Goal: Task Accomplishment & Management: Manage account settings

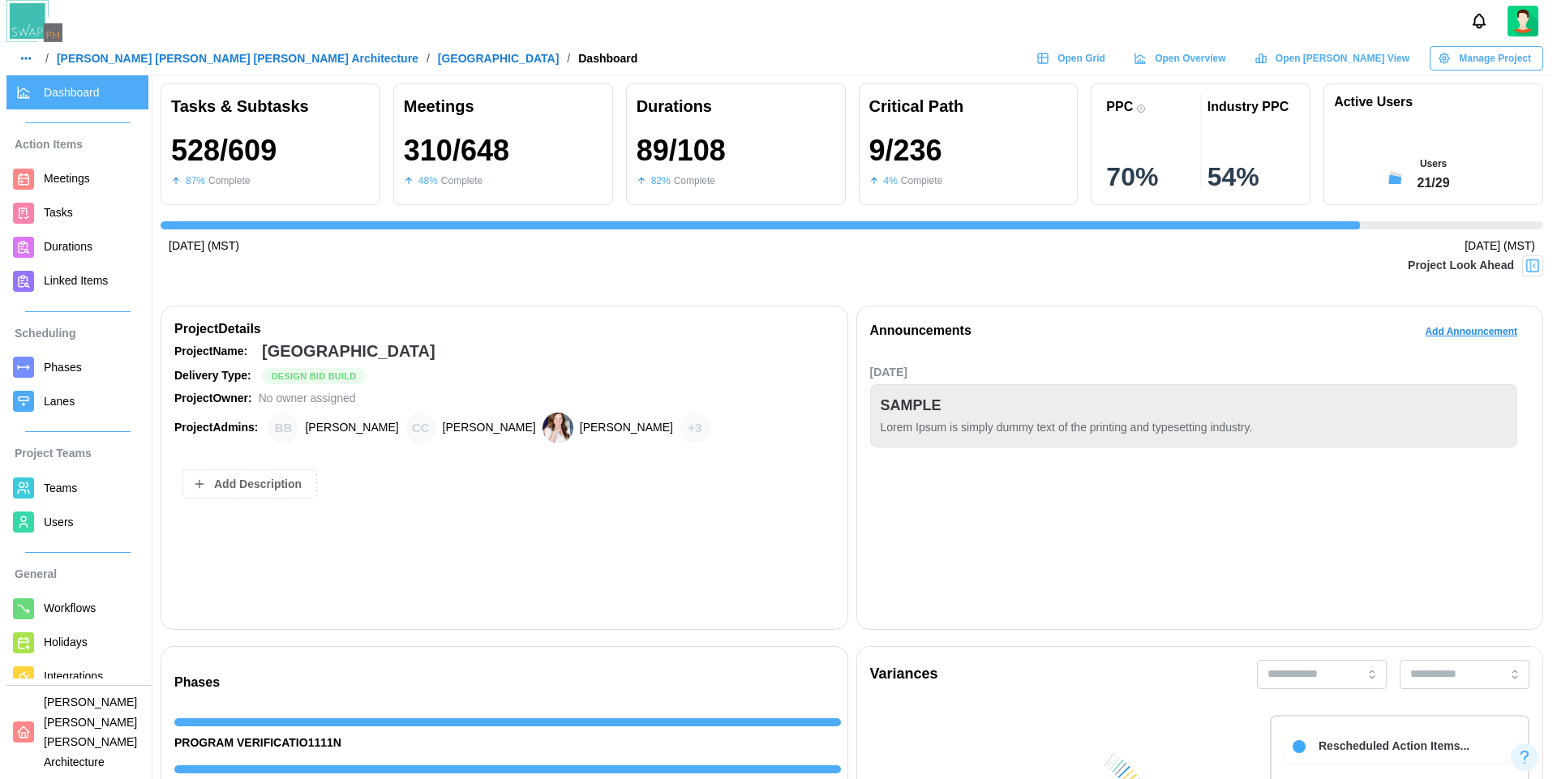
scroll to position [0, 14849]
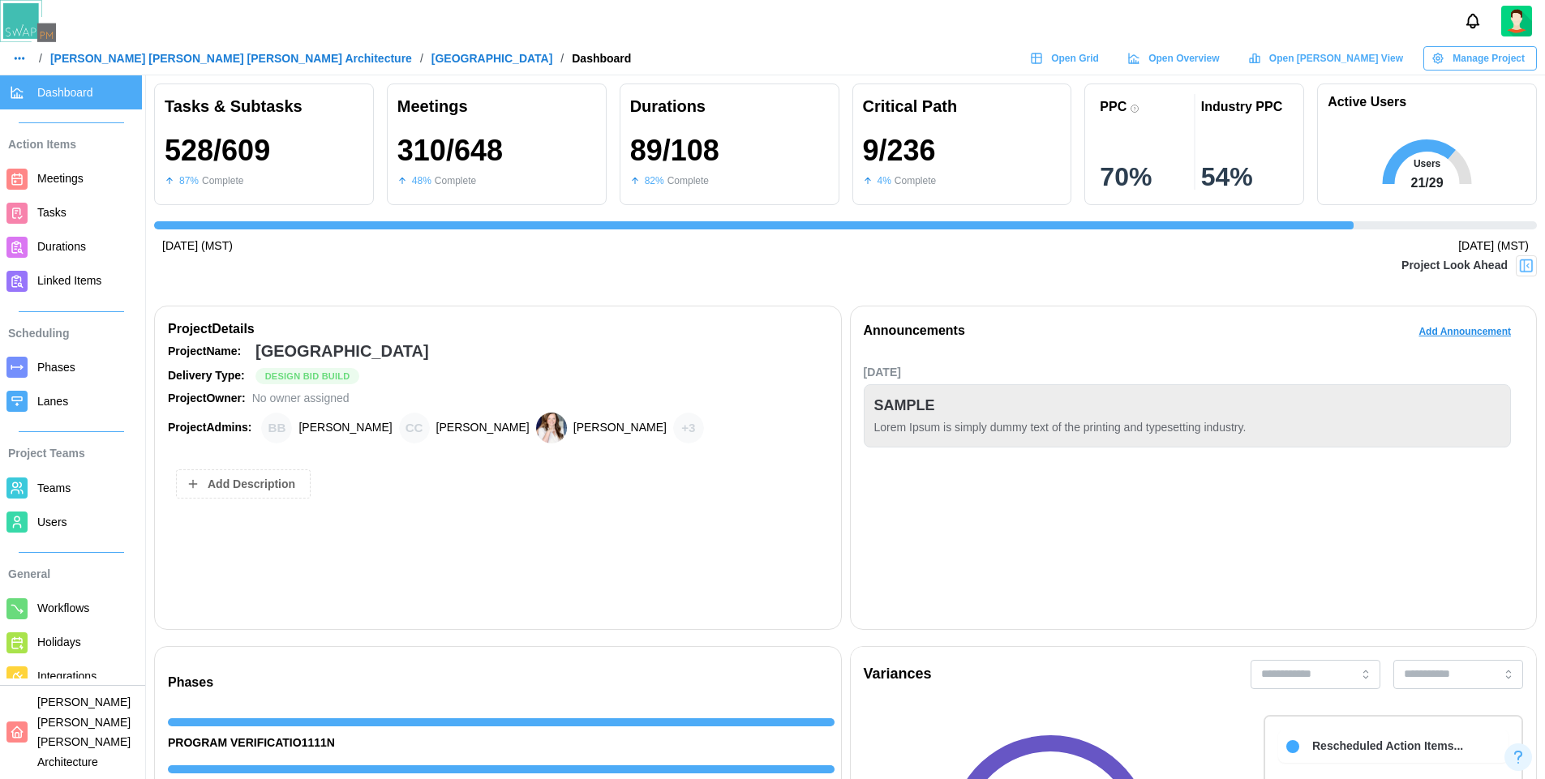
click at [1099, 57] on span "Open Grid" at bounding box center [1075, 58] width 48 height 23
click at [1520, 24] on img at bounding box center [1516, 21] width 31 height 31
click at [1489, 90] on div "Sign Out" at bounding box center [1505, 91] width 50 height 13
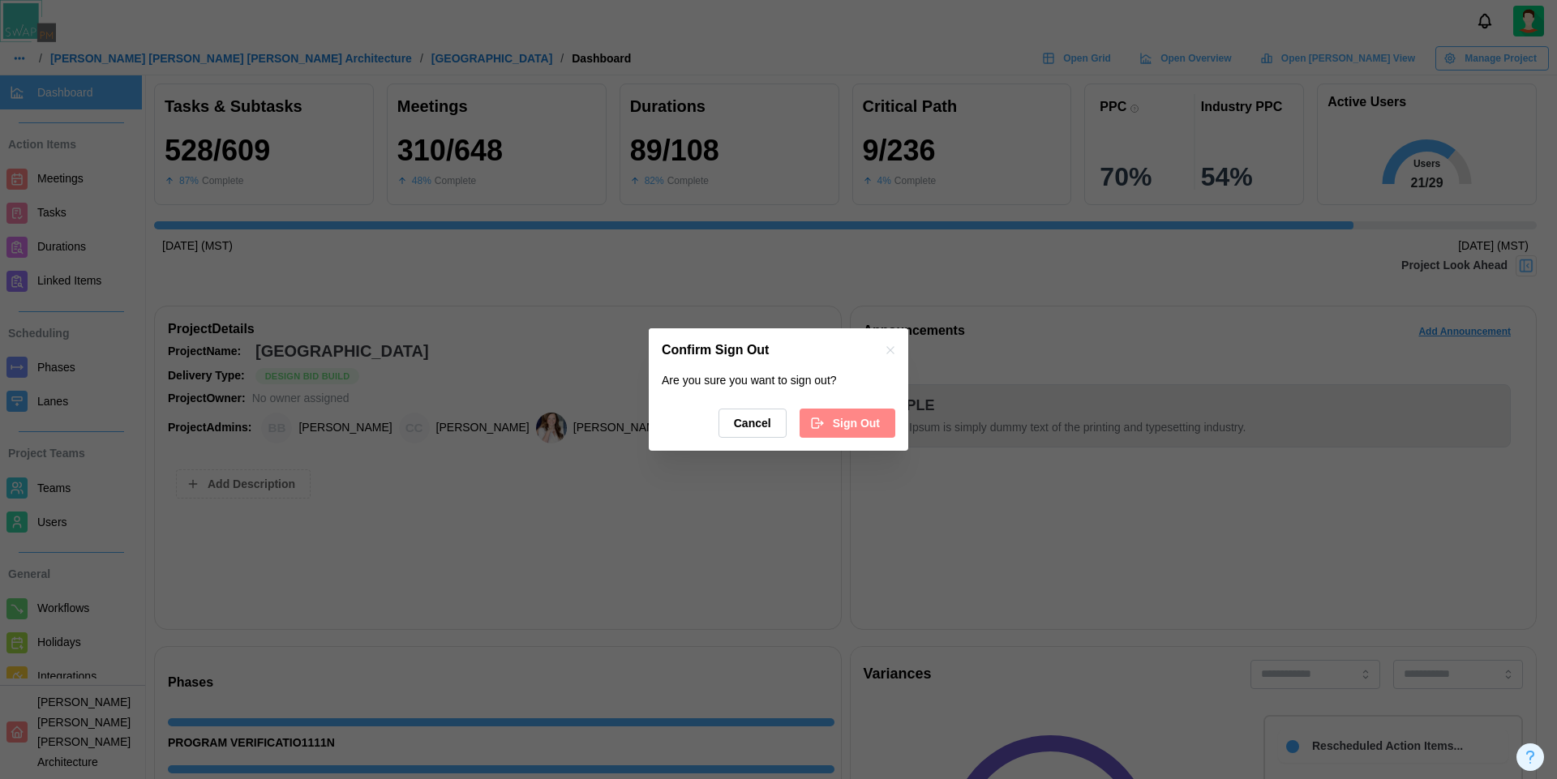
click at [855, 427] on span "Sign Out" at bounding box center [856, 423] width 47 height 28
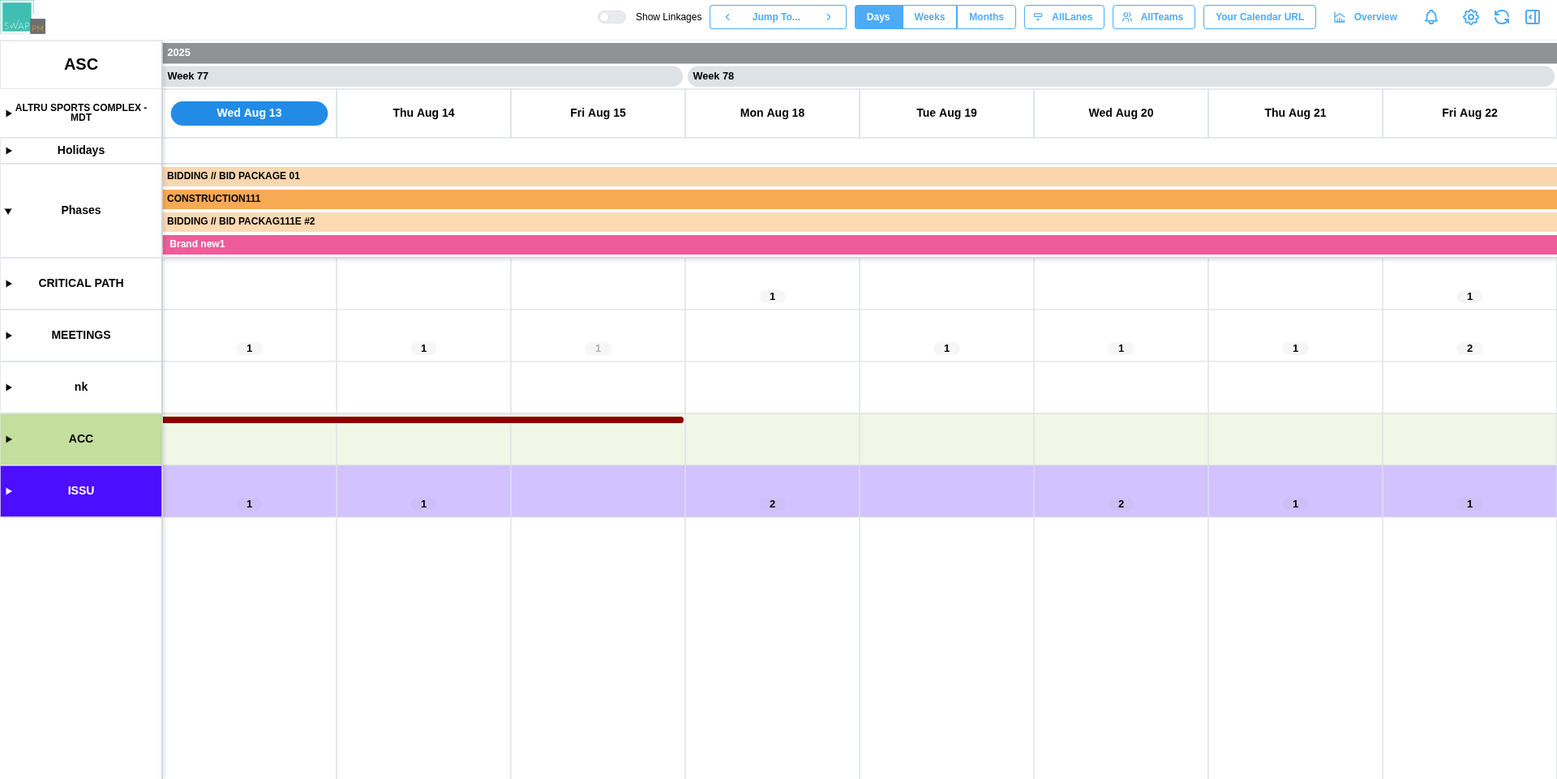
scroll to position [0, 66590]
click at [6, 499] on canvas at bounding box center [778, 410] width 1557 height 739
click at [8, 491] on canvas at bounding box center [778, 410] width 1557 height 739
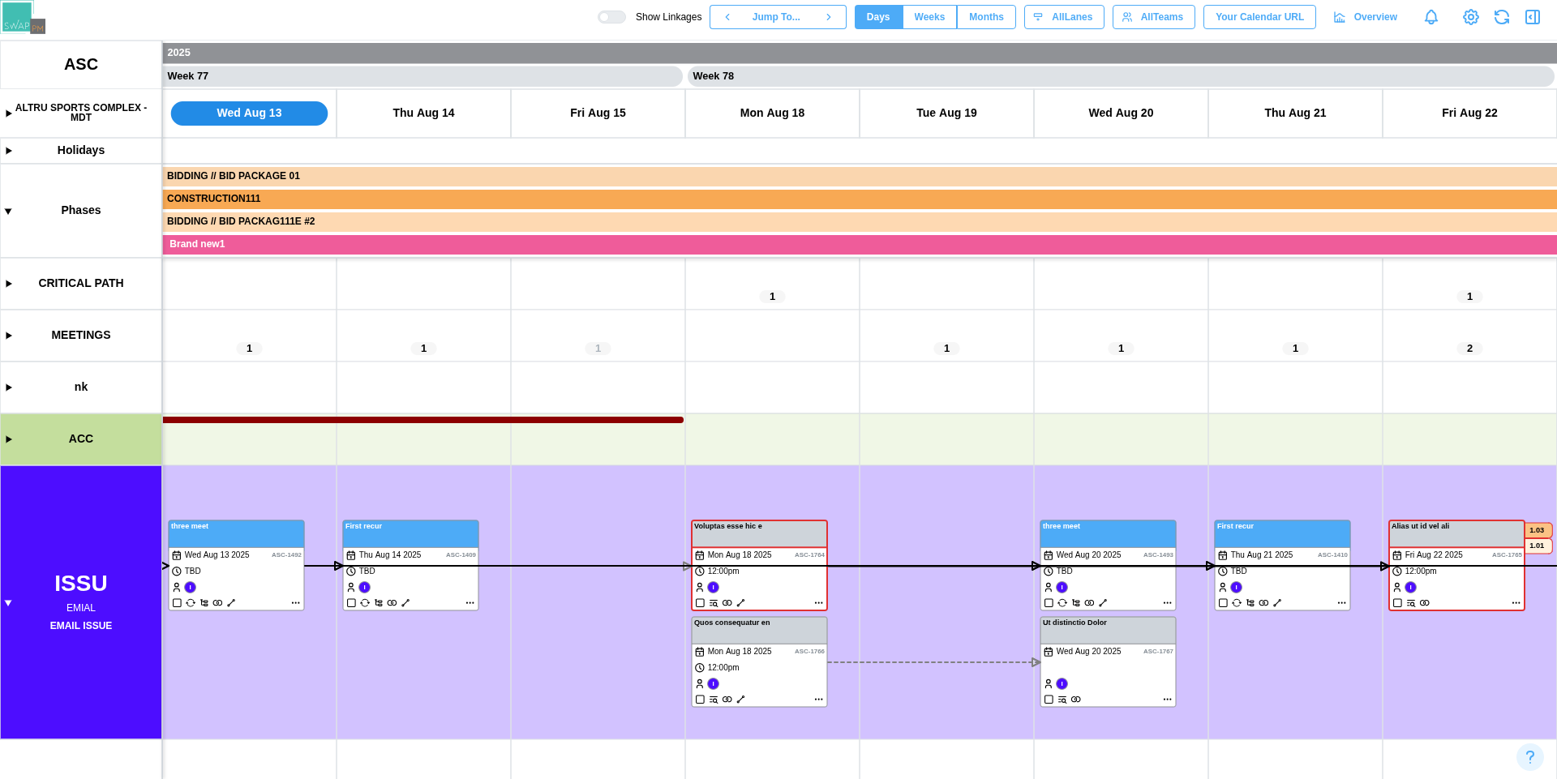
click at [609, 15] on div at bounding box center [604, 17] width 10 height 10
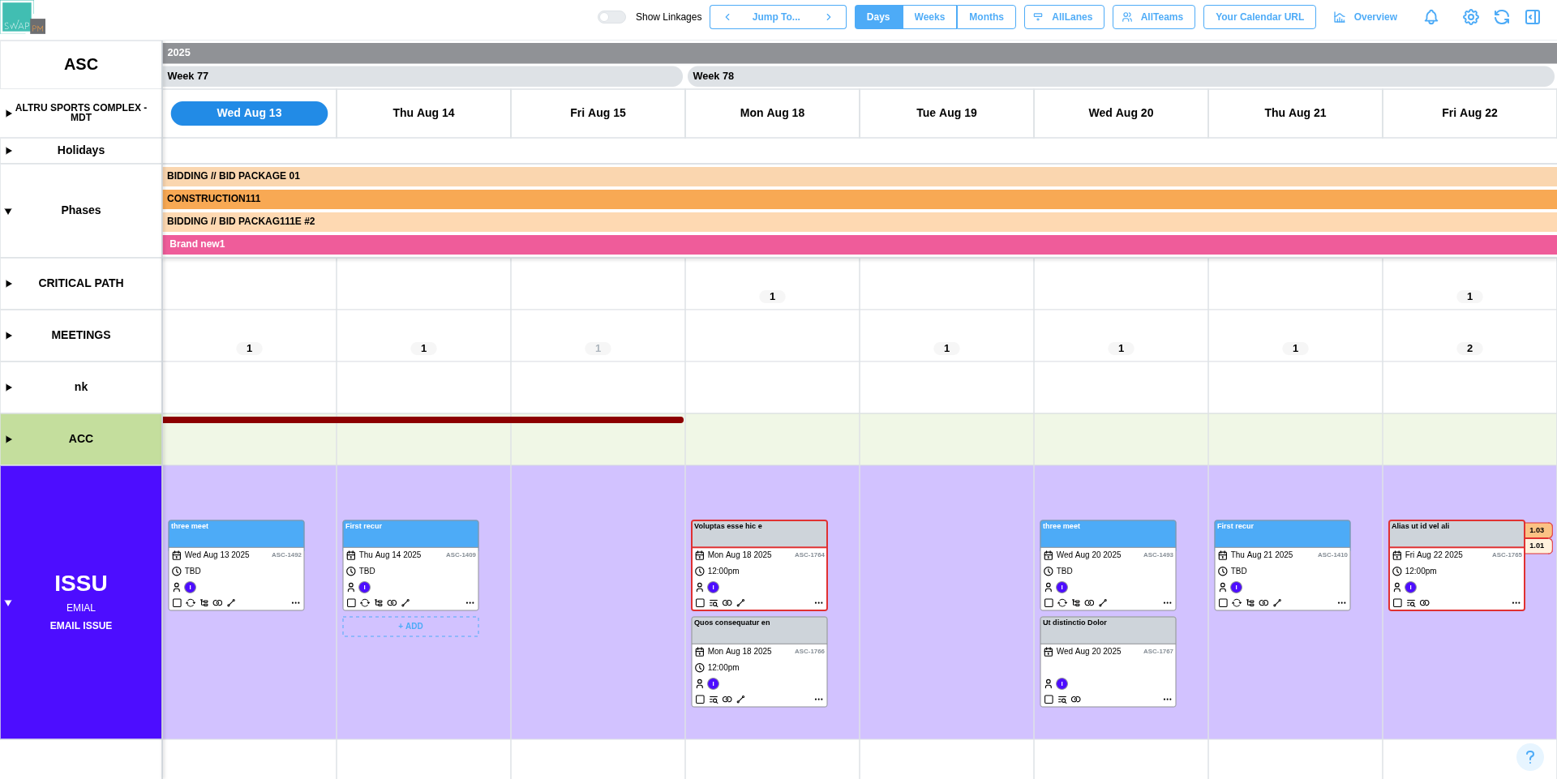
click at [436, 585] on canvas at bounding box center [778, 410] width 1557 height 739
click at [1140, 581] on canvas at bounding box center [778, 410] width 1557 height 739
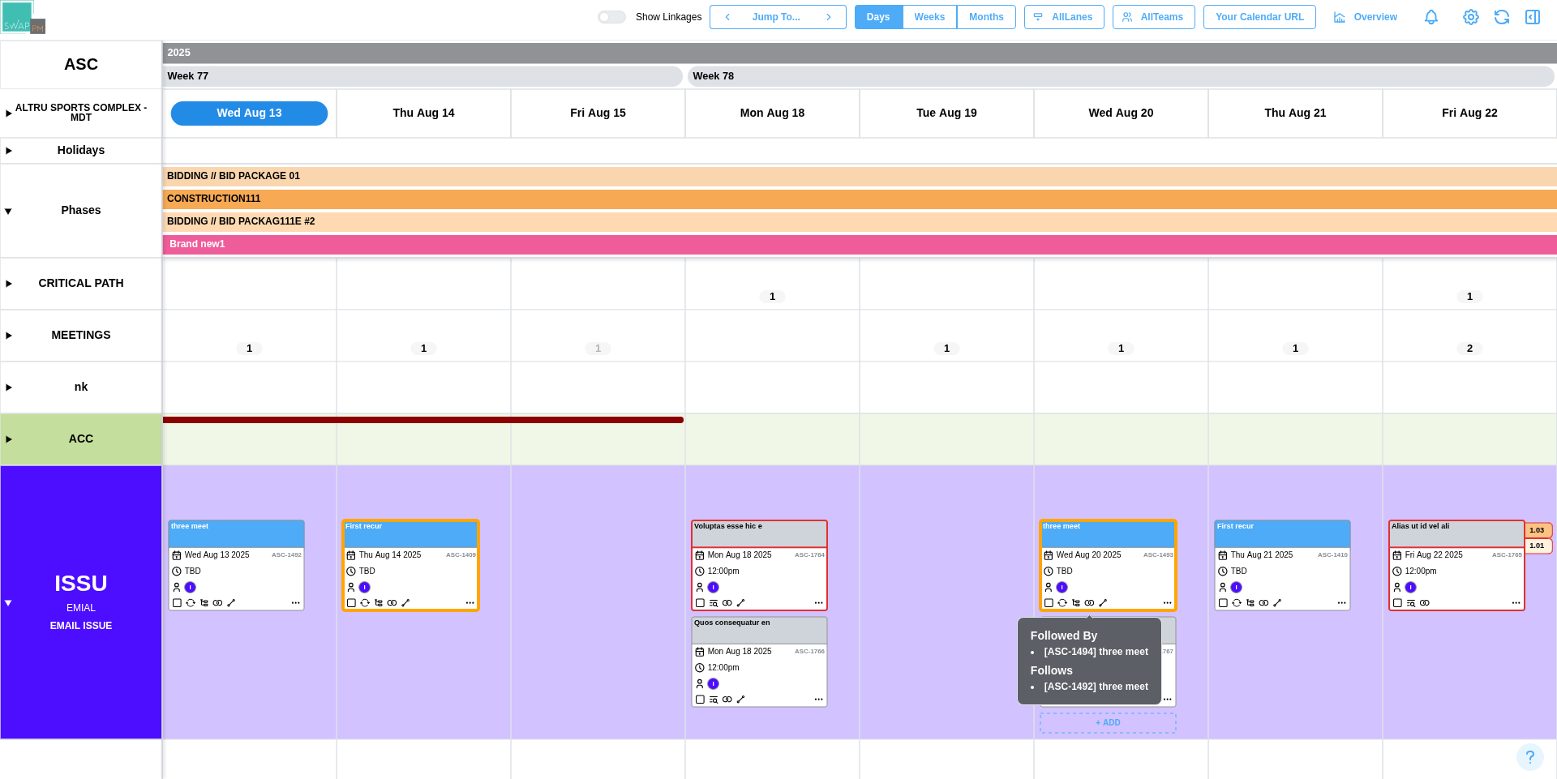
click at [1086, 602] on canvas at bounding box center [778, 410] width 1557 height 739
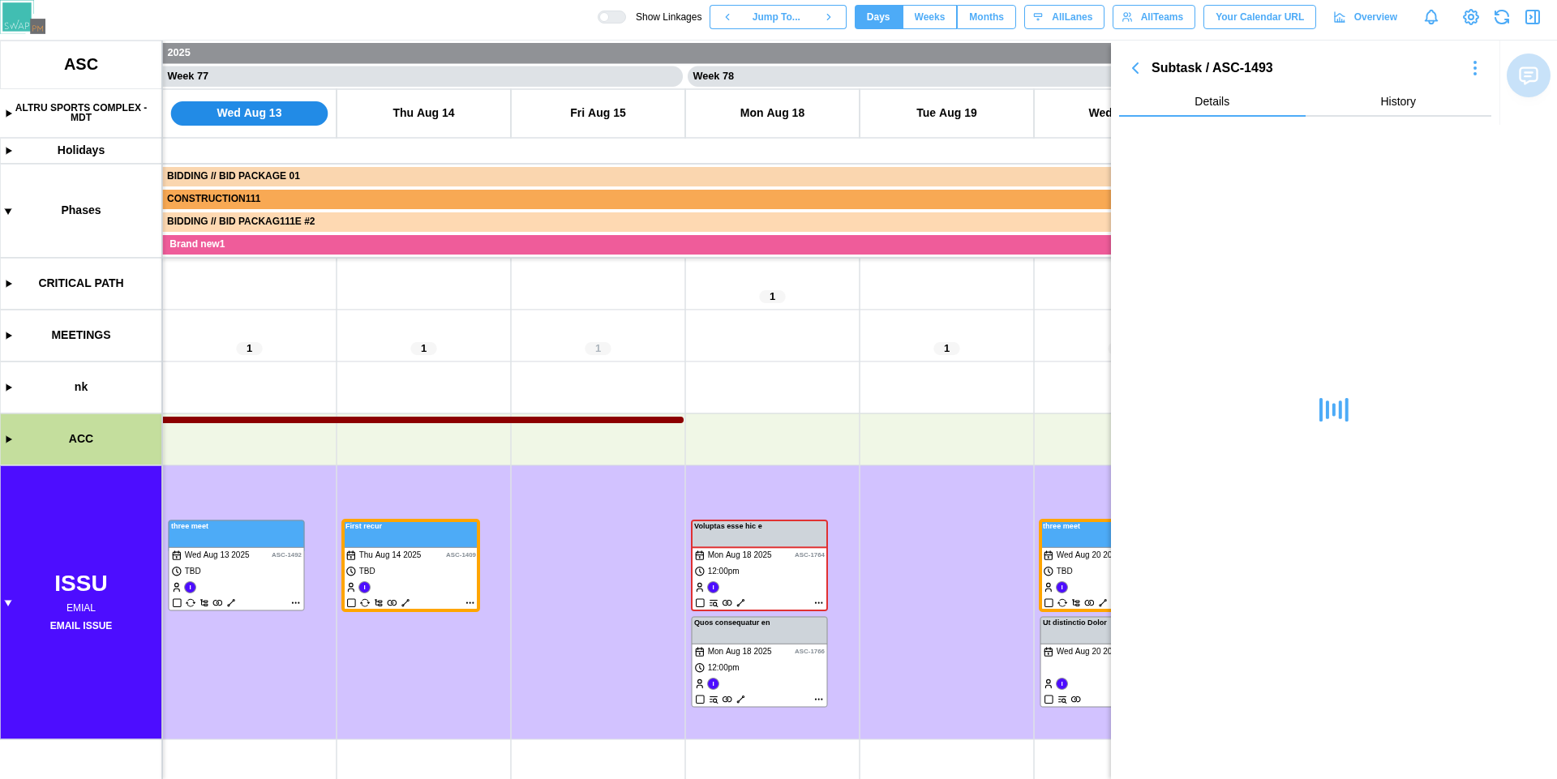
click at [1137, 65] on icon "button" at bounding box center [1135, 68] width 5 height 10
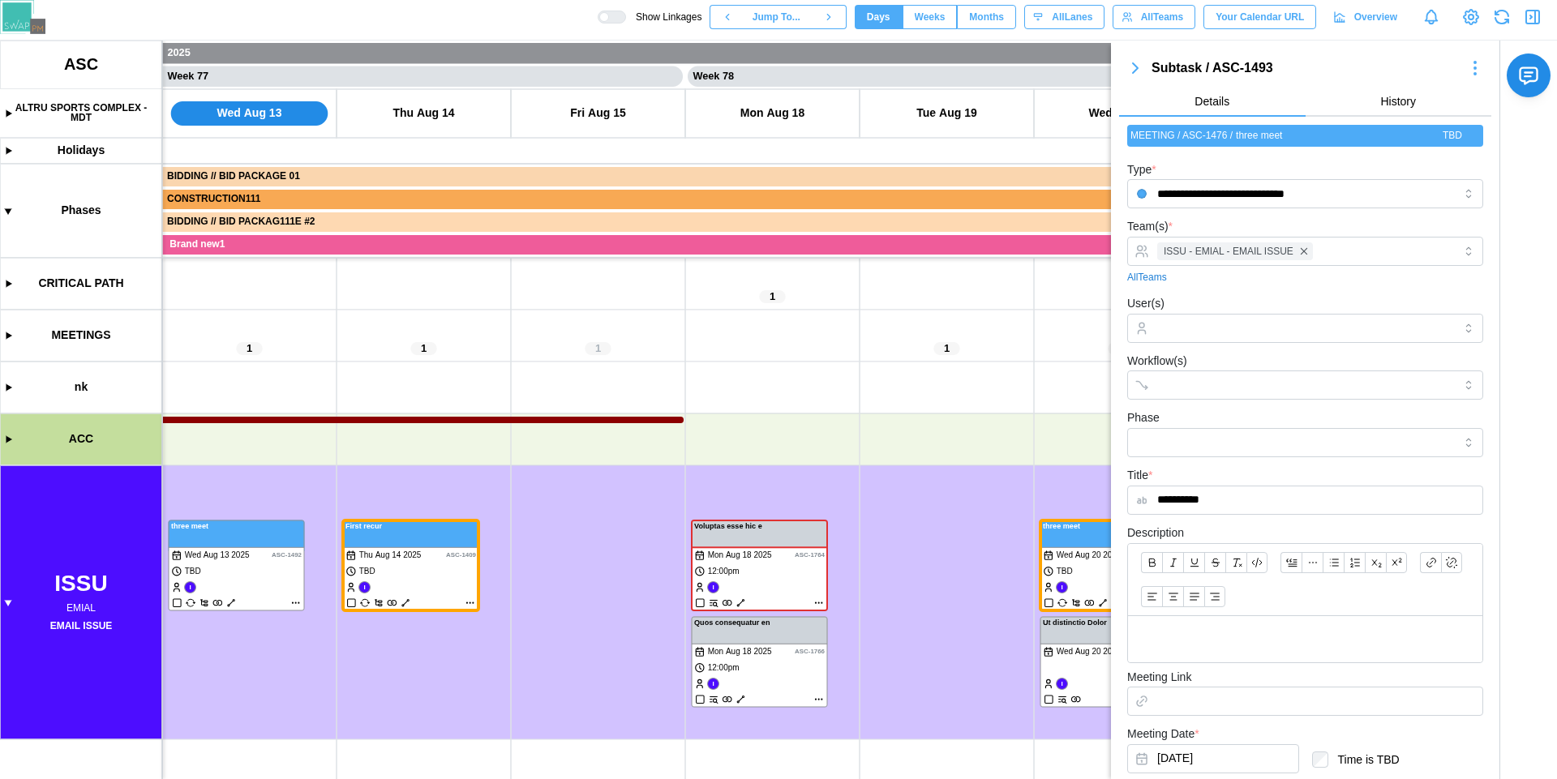
click at [1530, 28] on div "Show Linkages Jump To... Days Weeks Months days All Lanes All Teams Your Calend…" at bounding box center [1077, 17] width 959 height 28
click at [1530, 16] on icon "button" at bounding box center [1531, 16] width 2 height 3
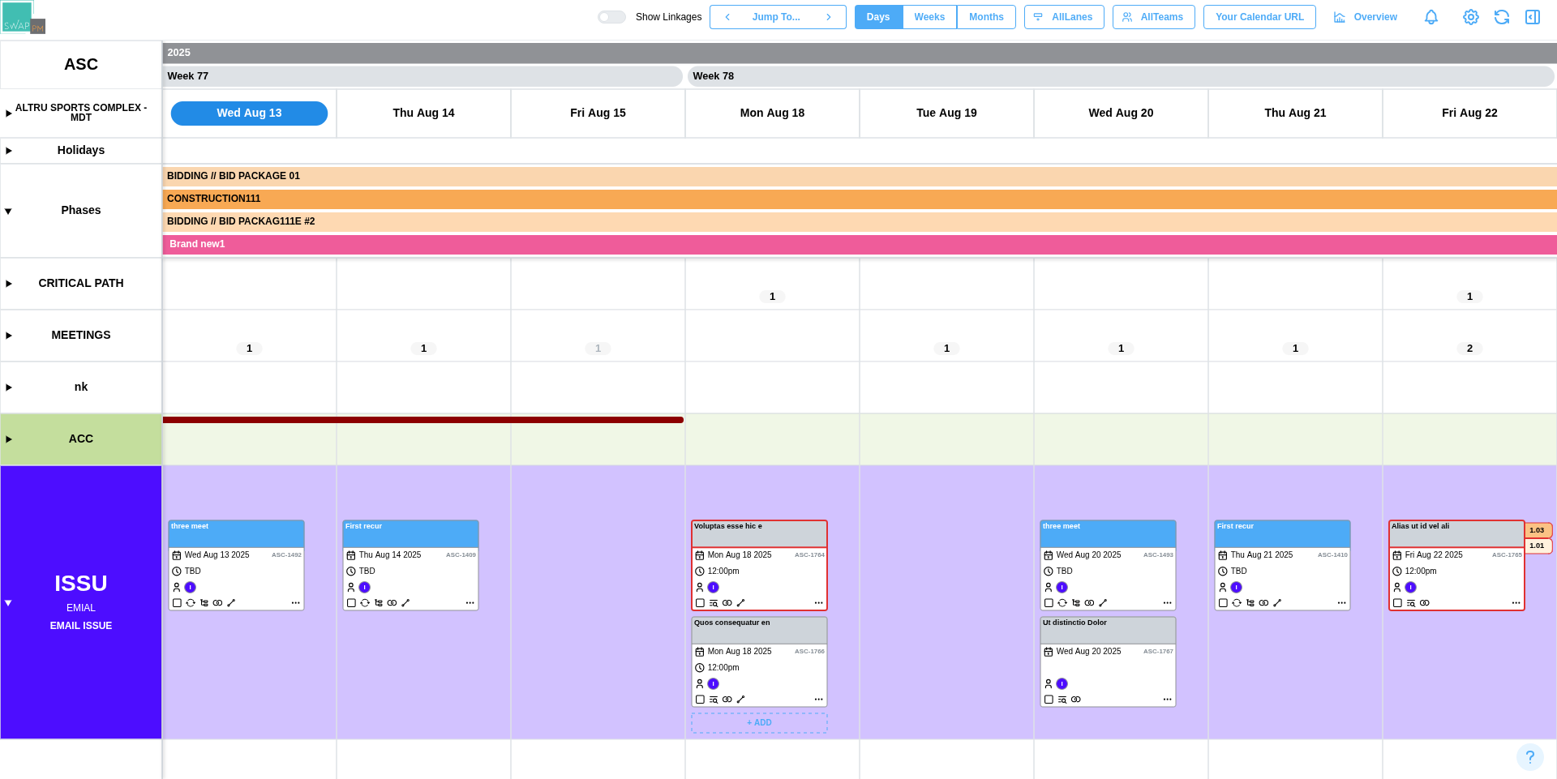
click at [3, 385] on canvas at bounding box center [778, 410] width 1557 height 739
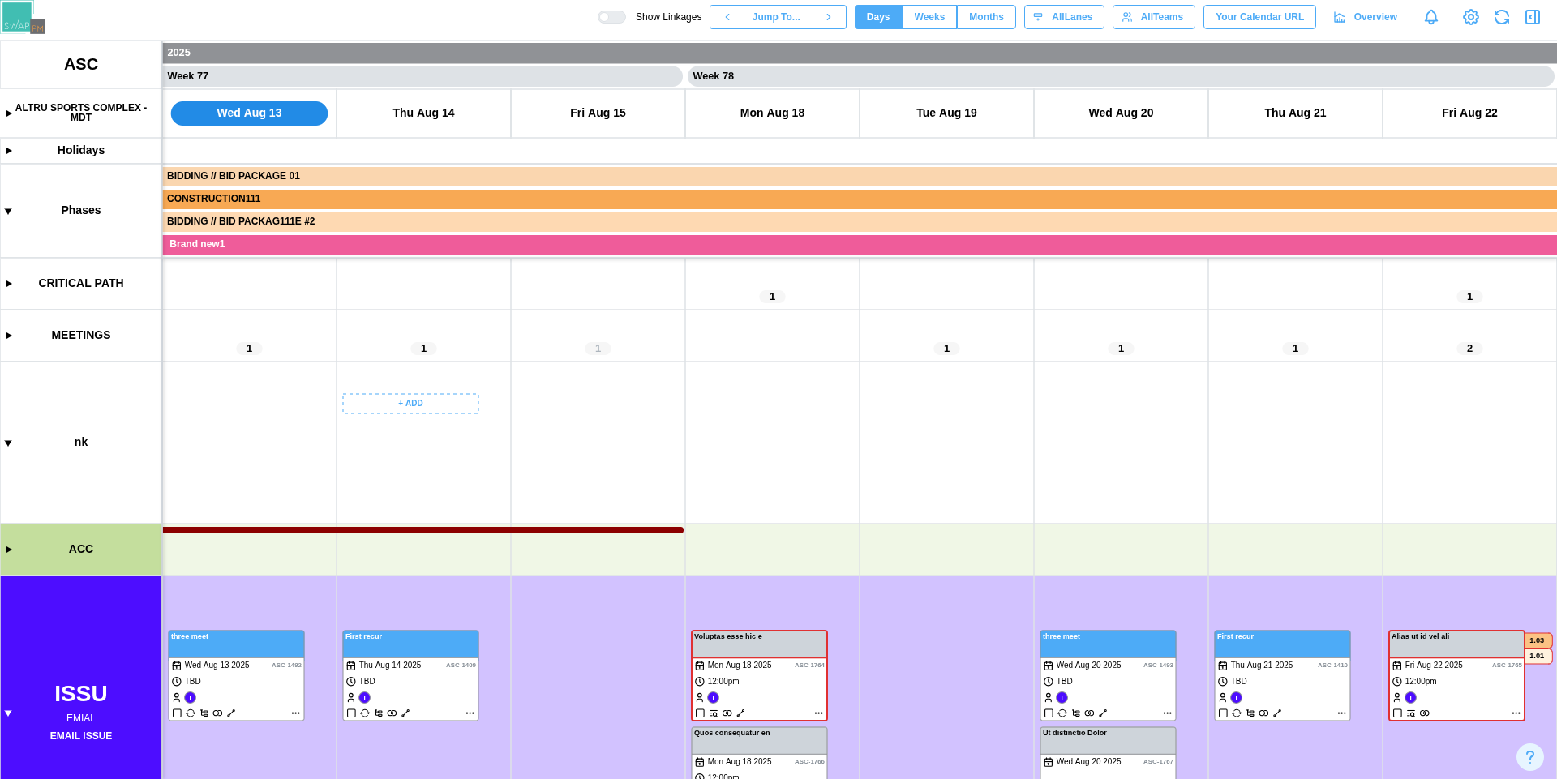
click at [449, 405] on canvas at bounding box center [778, 410] width 1557 height 739
click at [440, 440] on div "Create Task" at bounding box center [416, 436] width 80 height 13
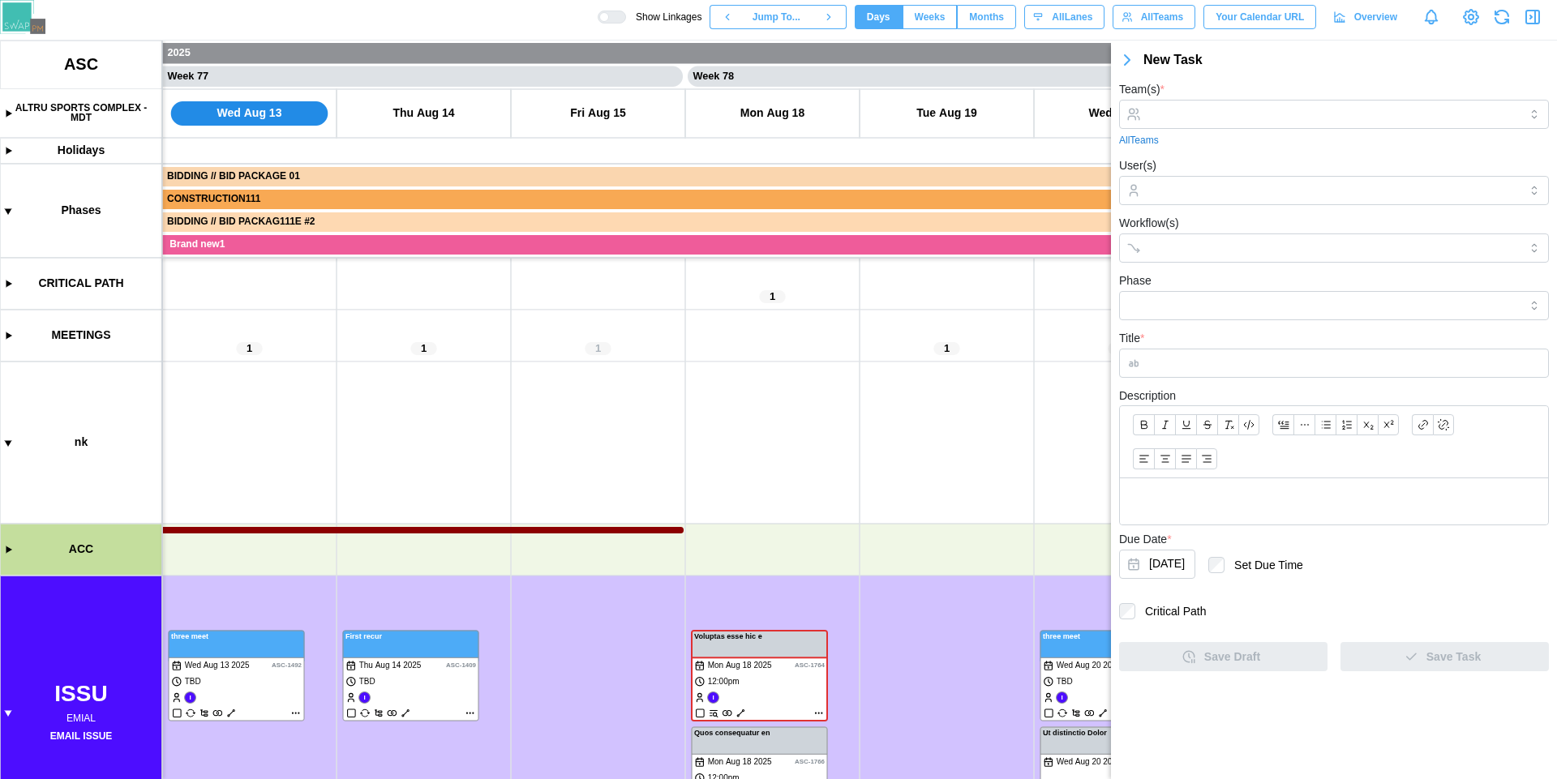
type input "******"
type input "********"
type input "**********"
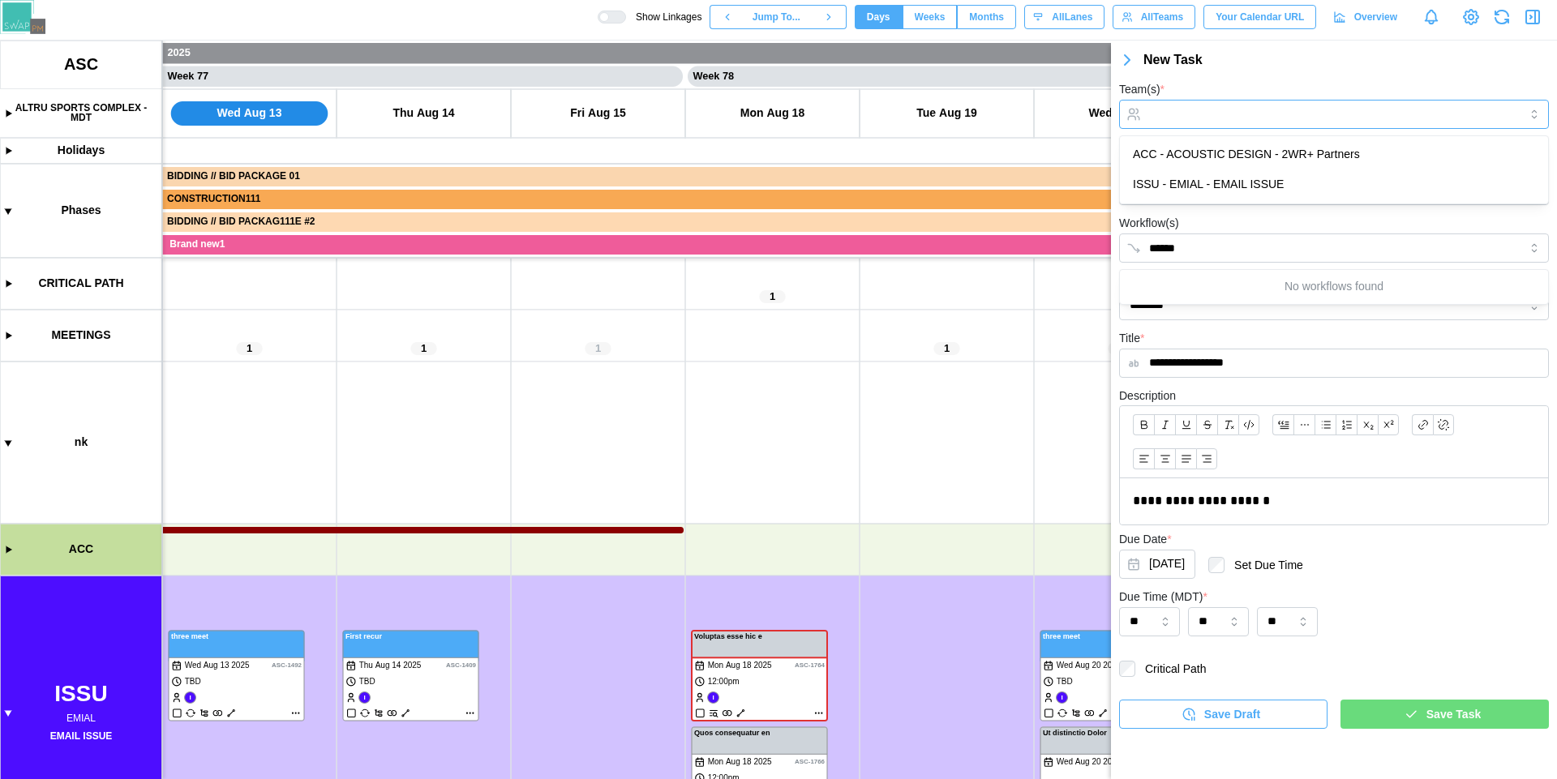
click at [1254, 113] on input "Team(s) *" at bounding box center [1334, 114] width 370 height 13
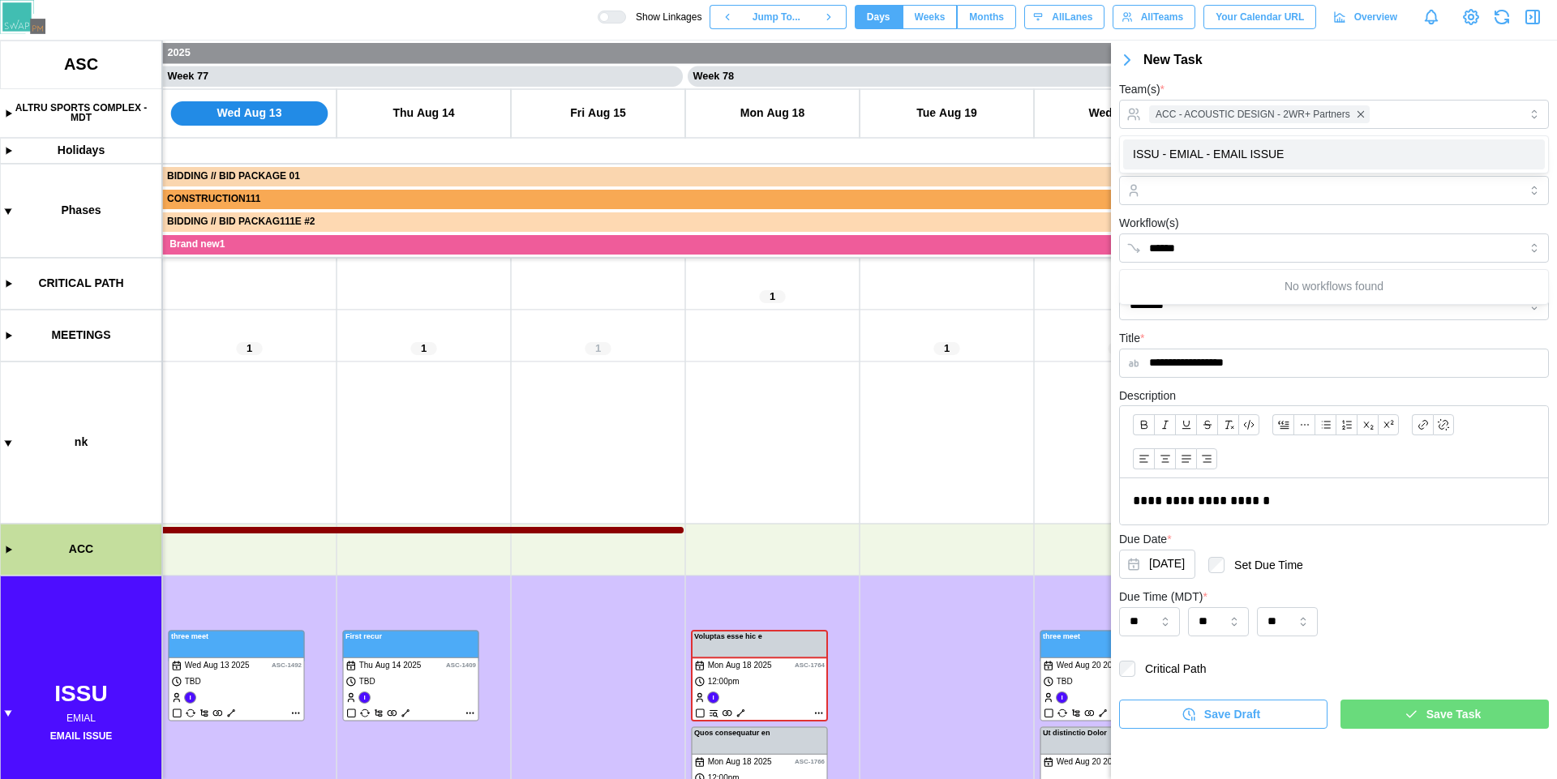
click at [1242, 227] on div "Workflow(s) ******" at bounding box center [1334, 237] width 430 height 49
click at [1232, 246] on input "******" at bounding box center [1319, 248] width 341 height 13
type input "*"
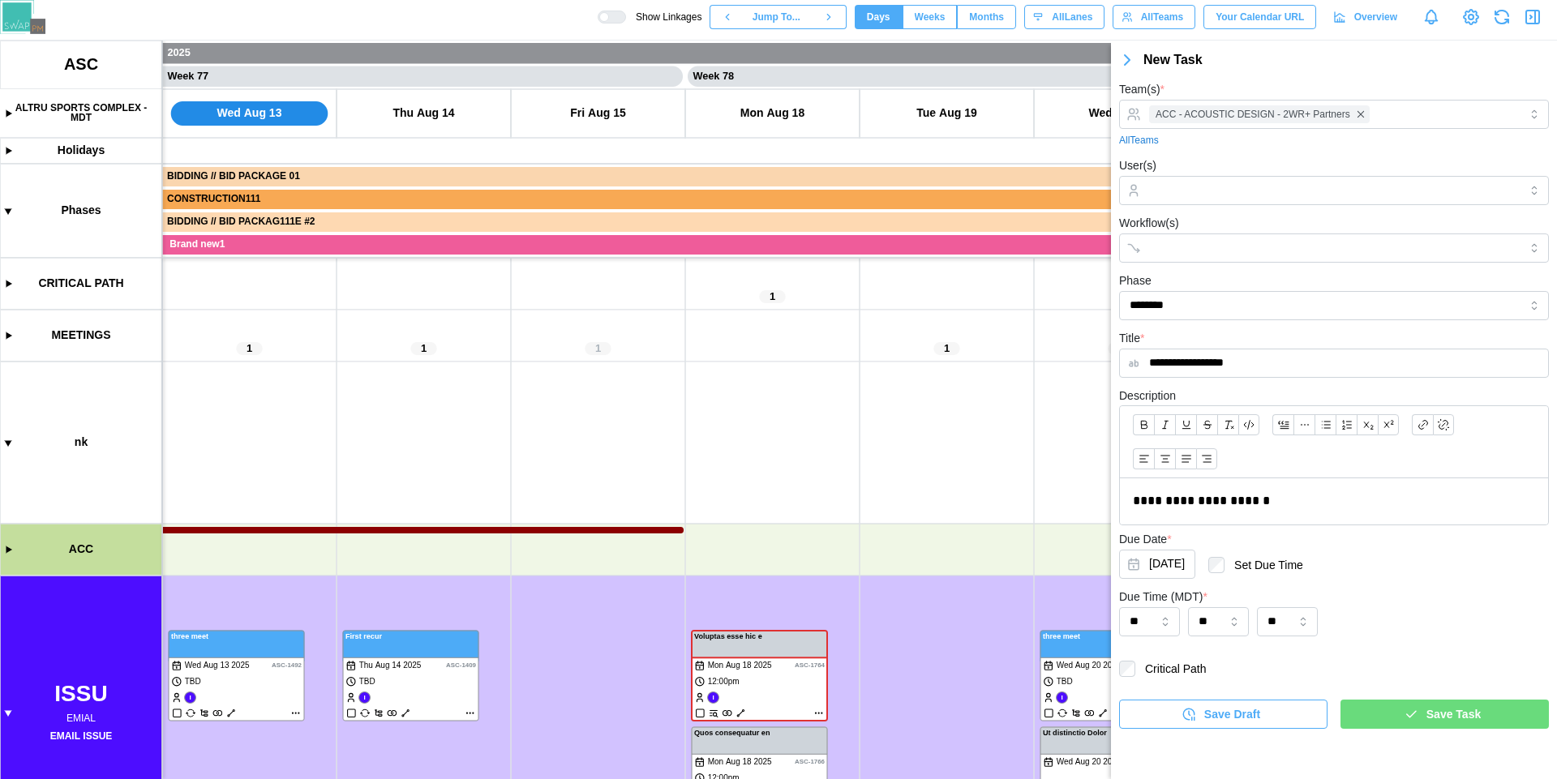
click at [1224, 221] on div "Workflow(s)" at bounding box center [1334, 237] width 430 height 49
click at [1476, 717] on span "Save Task" at bounding box center [1453, 715] width 54 height 28
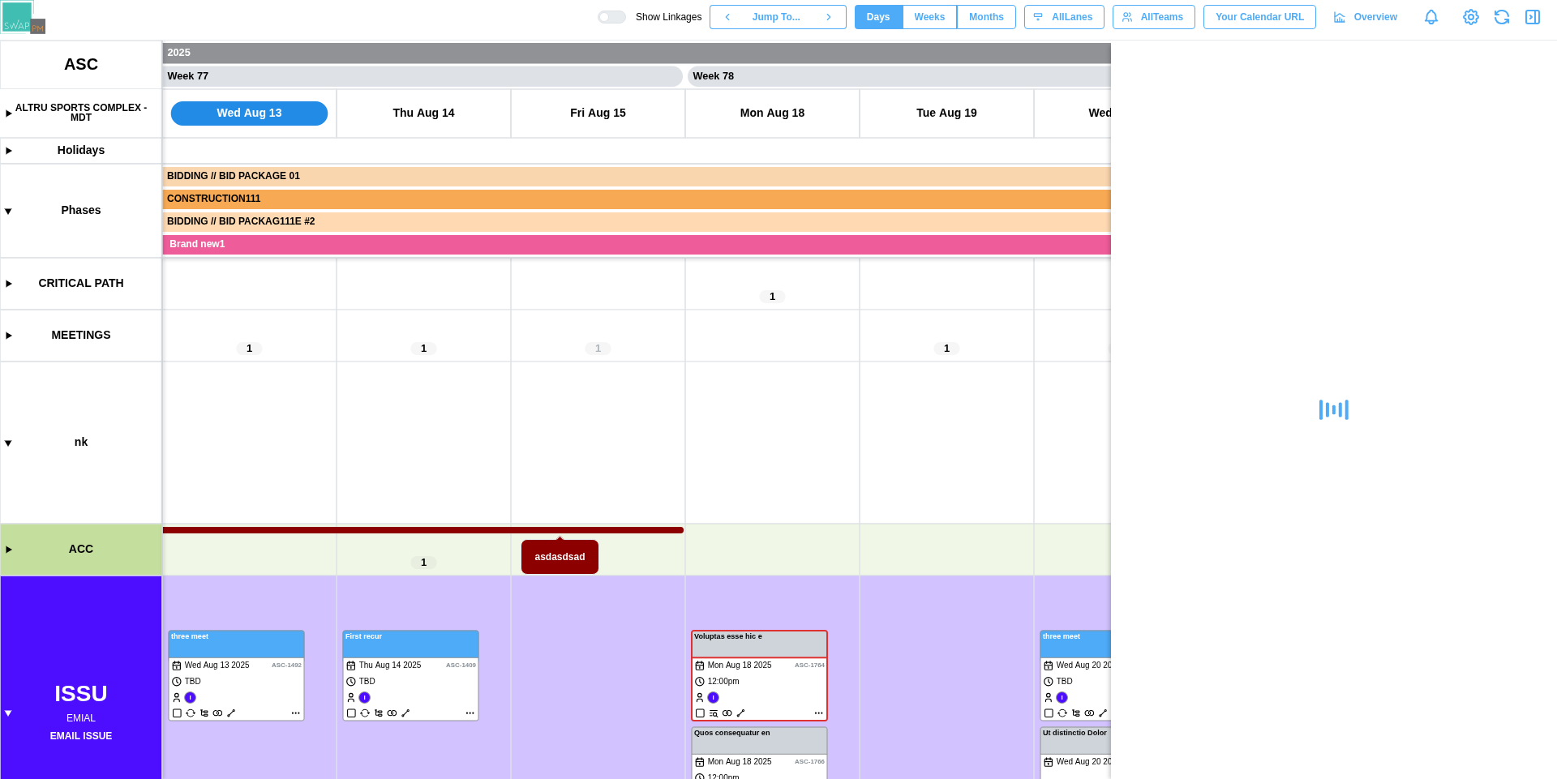
click at [7, 551] on canvas at bounding box center [778, 410] width 1557 height 739
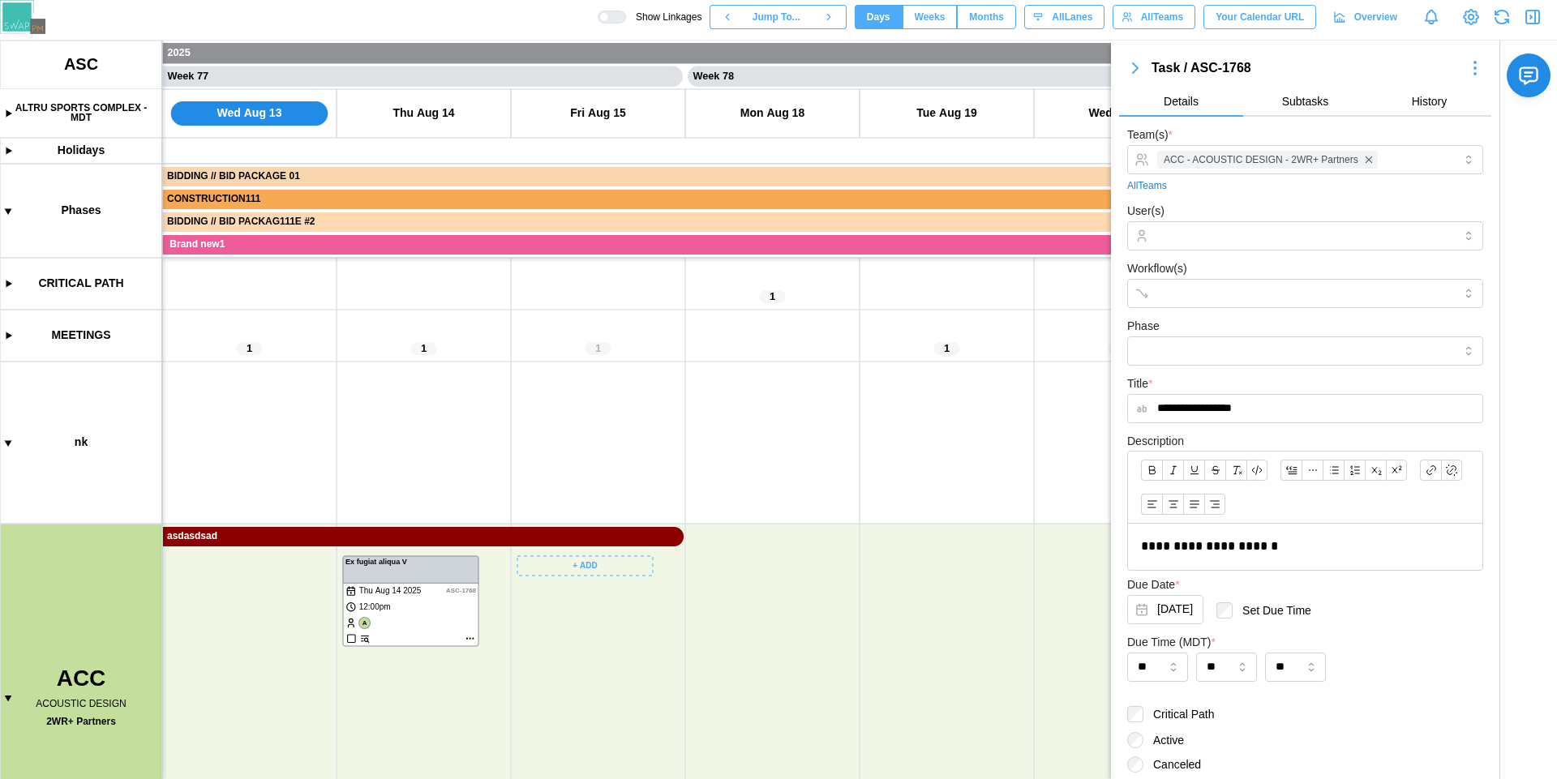
click at [619, 568] on canvas at bounding box center [778, 410] width 1557 height 739
click at [593, 593] on div "Create Task" at bounding box center [591, 598] width 80 height 13
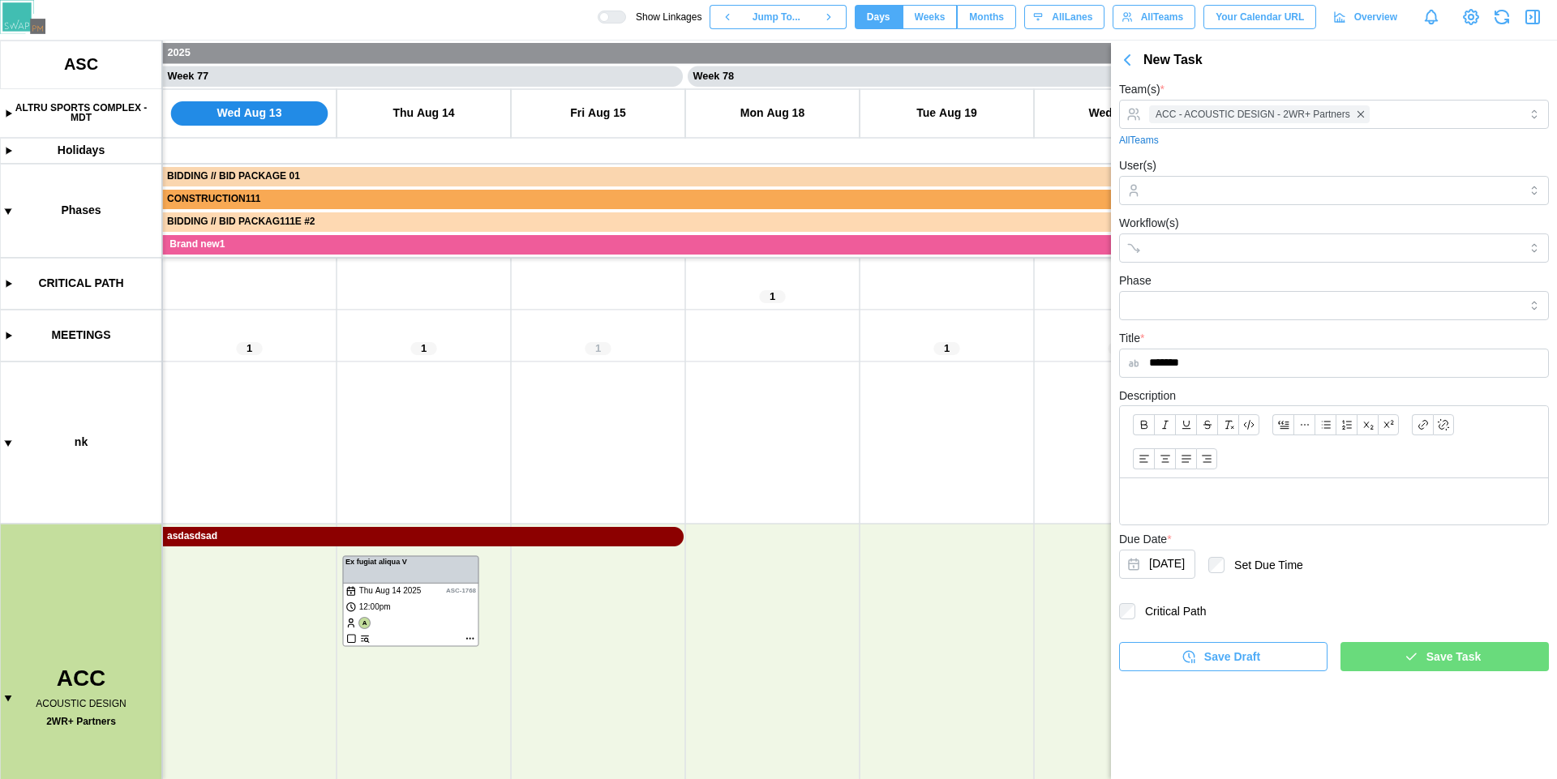
type input "*******"
click at [1491, 658] on div "Save Task" at bounding box center [1442, 657] width 182 height 28
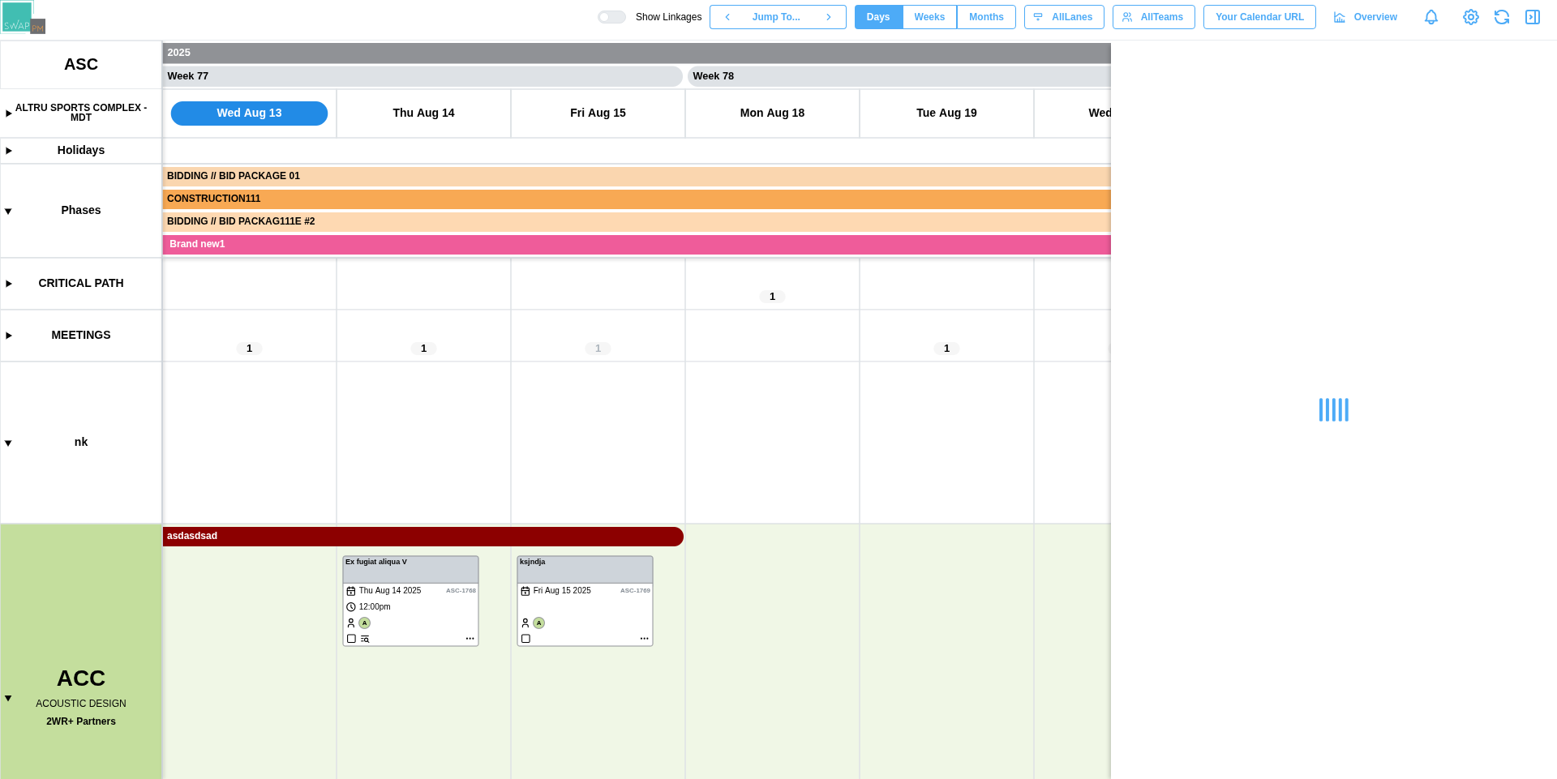
click at [1532, 19] on icon "button" at bounding box center [1532, 16] width 19 height 19
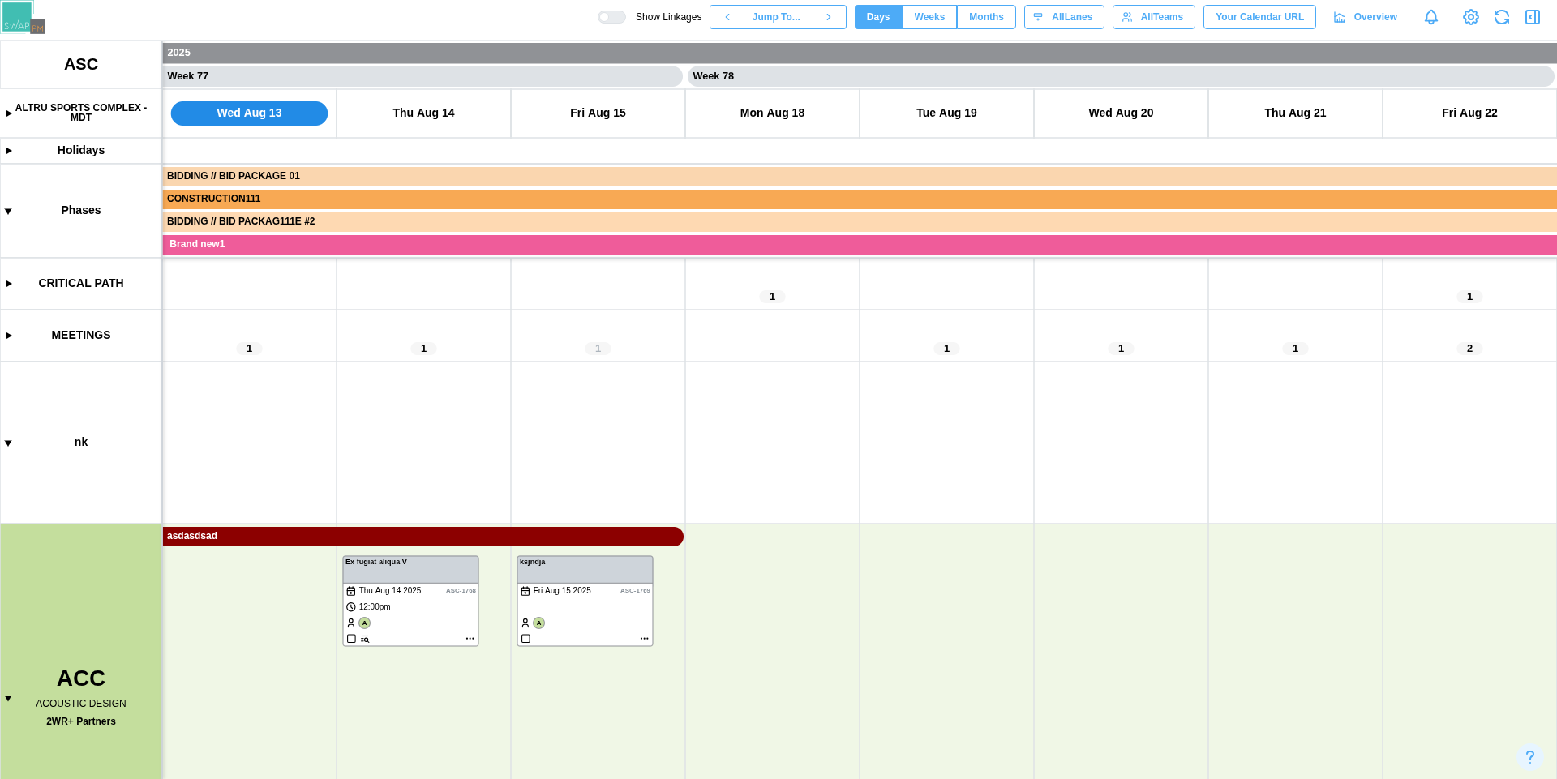
drag, startPoint x: 589, startPoint y: 613, endPoint x: 971, endPoint y: 602, distance: 382.0
click at [971, 602] on canvas at bounding box center [778, 410] width 1557 height 739
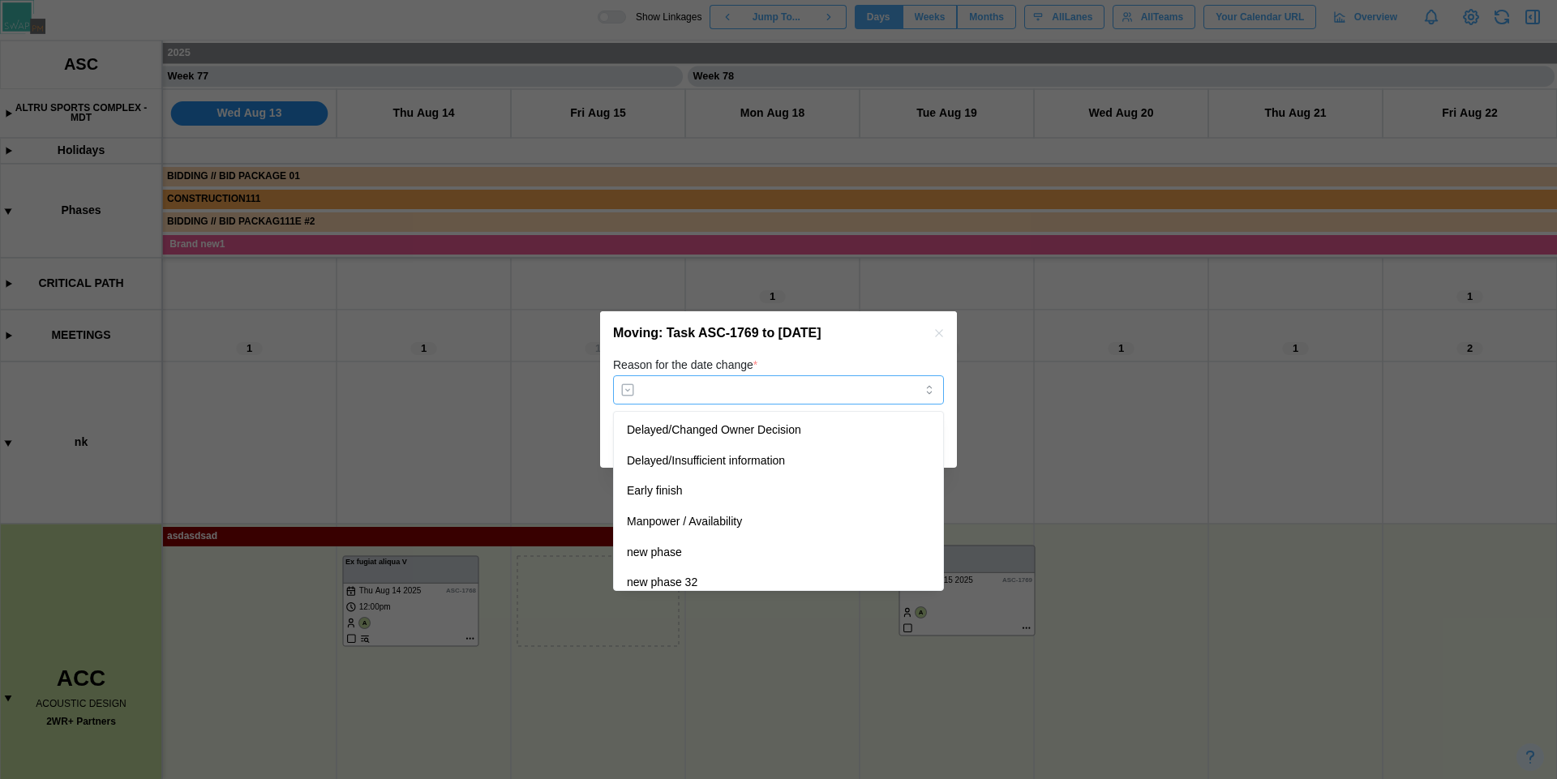
click at [804, 382] on input "Reason for the date change *" at bounding box center [778, 389] width 331 height 29
type input "**********"
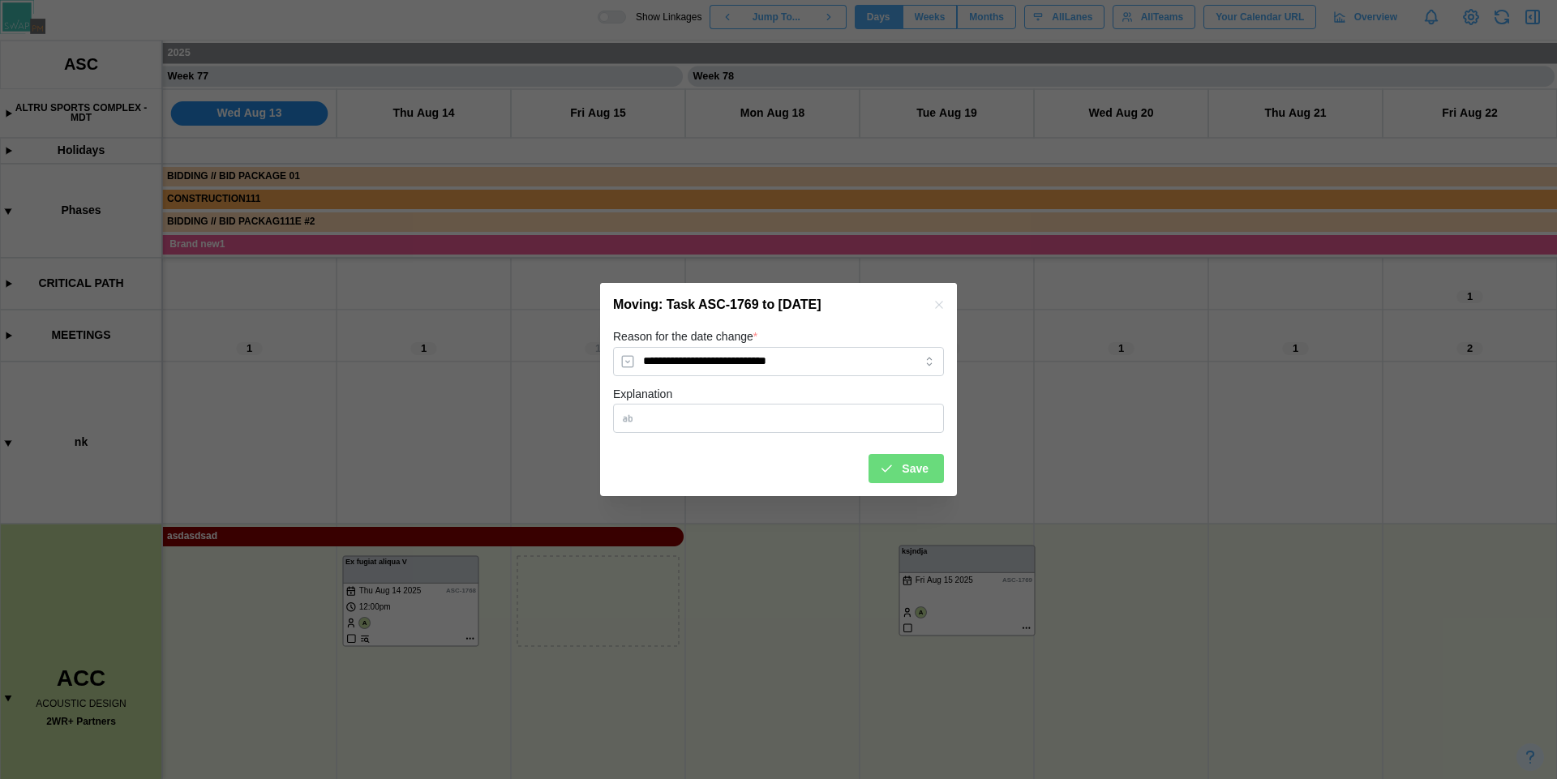
click at [903, 464] on span "Save" at bounding box center [915, 469] width 27 height 28
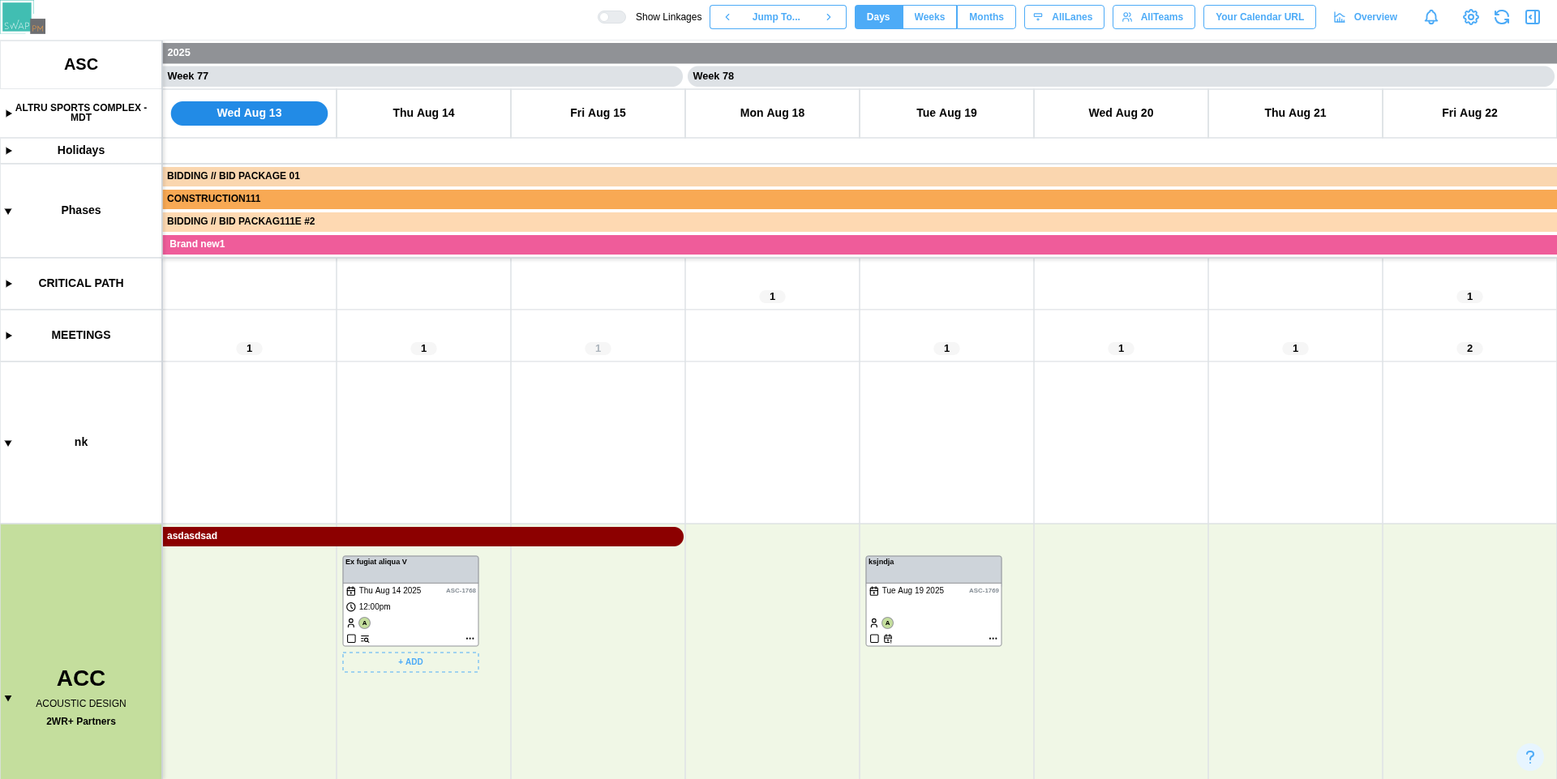
click at [448, 626] on canvas at bounding box center [778, 410] width 1557 height 739
click at [922, 619] on canvas at bounding box center [778, 410] width 1557 height 739
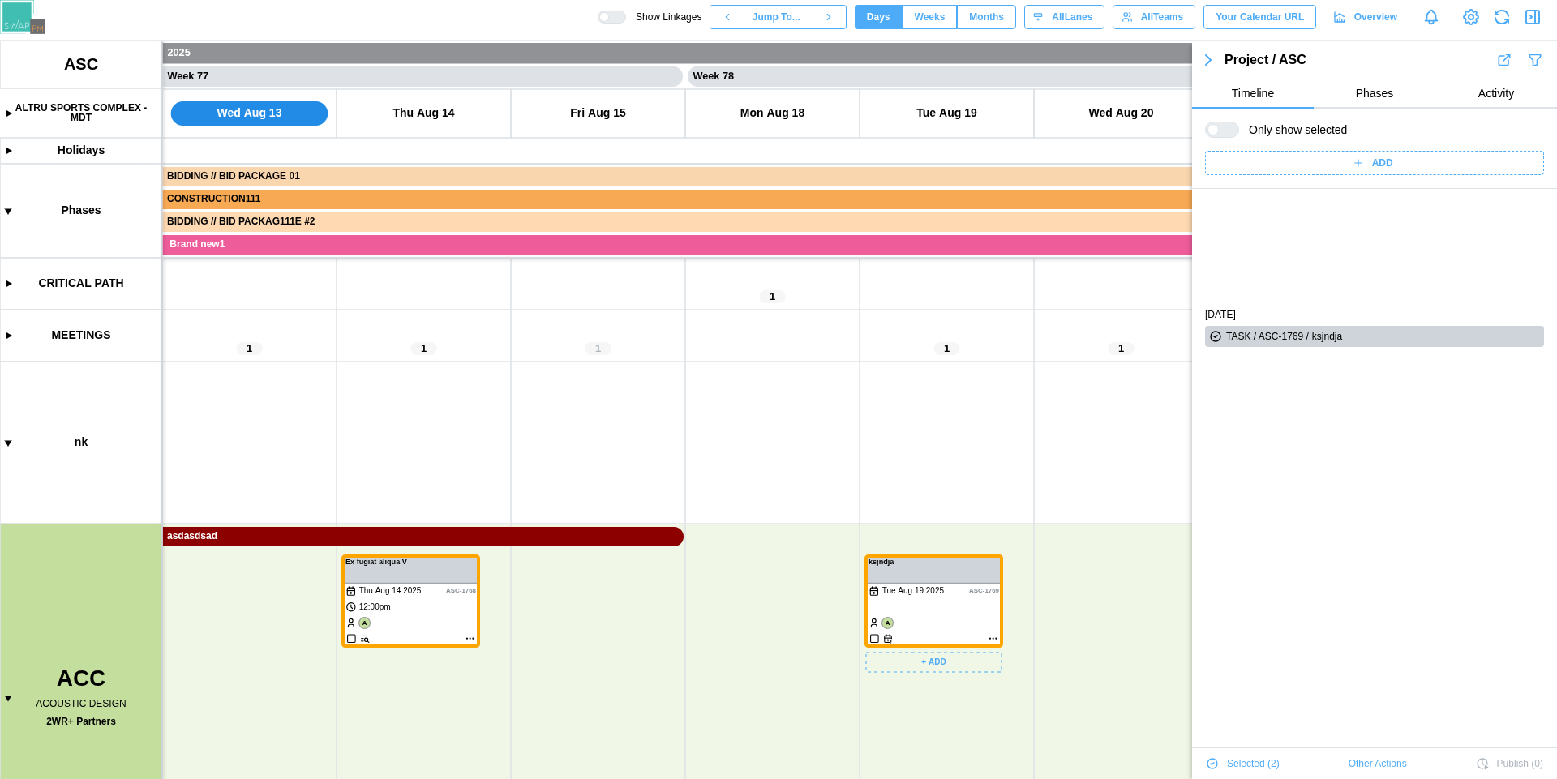
scroll to position [138, 0]
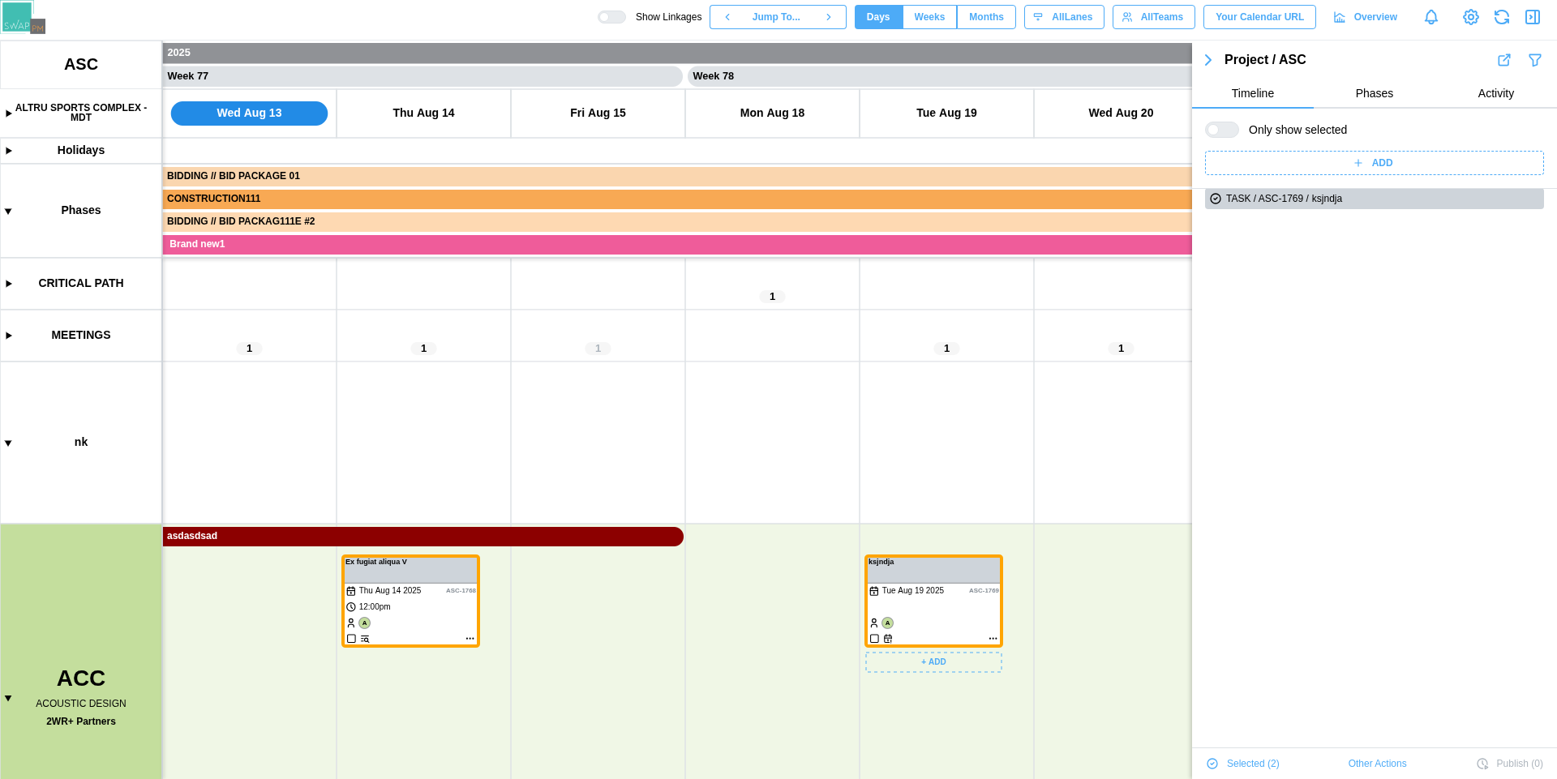
click at [917, 611] on canvas at bounding box center [778, 410] width 1557 height 739
click at [1203, 58] on icon "button" at bounding box center [1207, 59] width 19 height 19
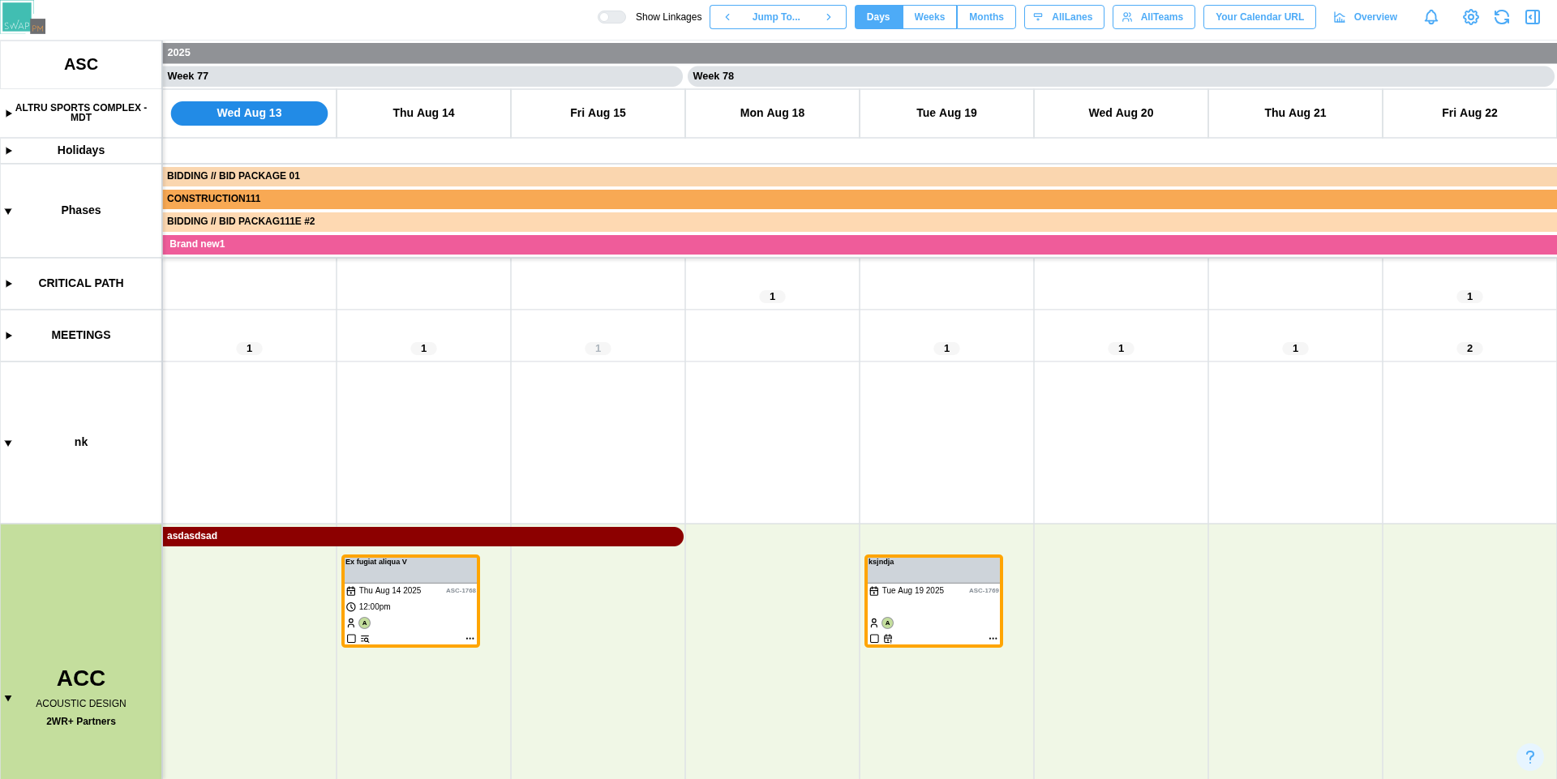
scroll to position [55278, 0]
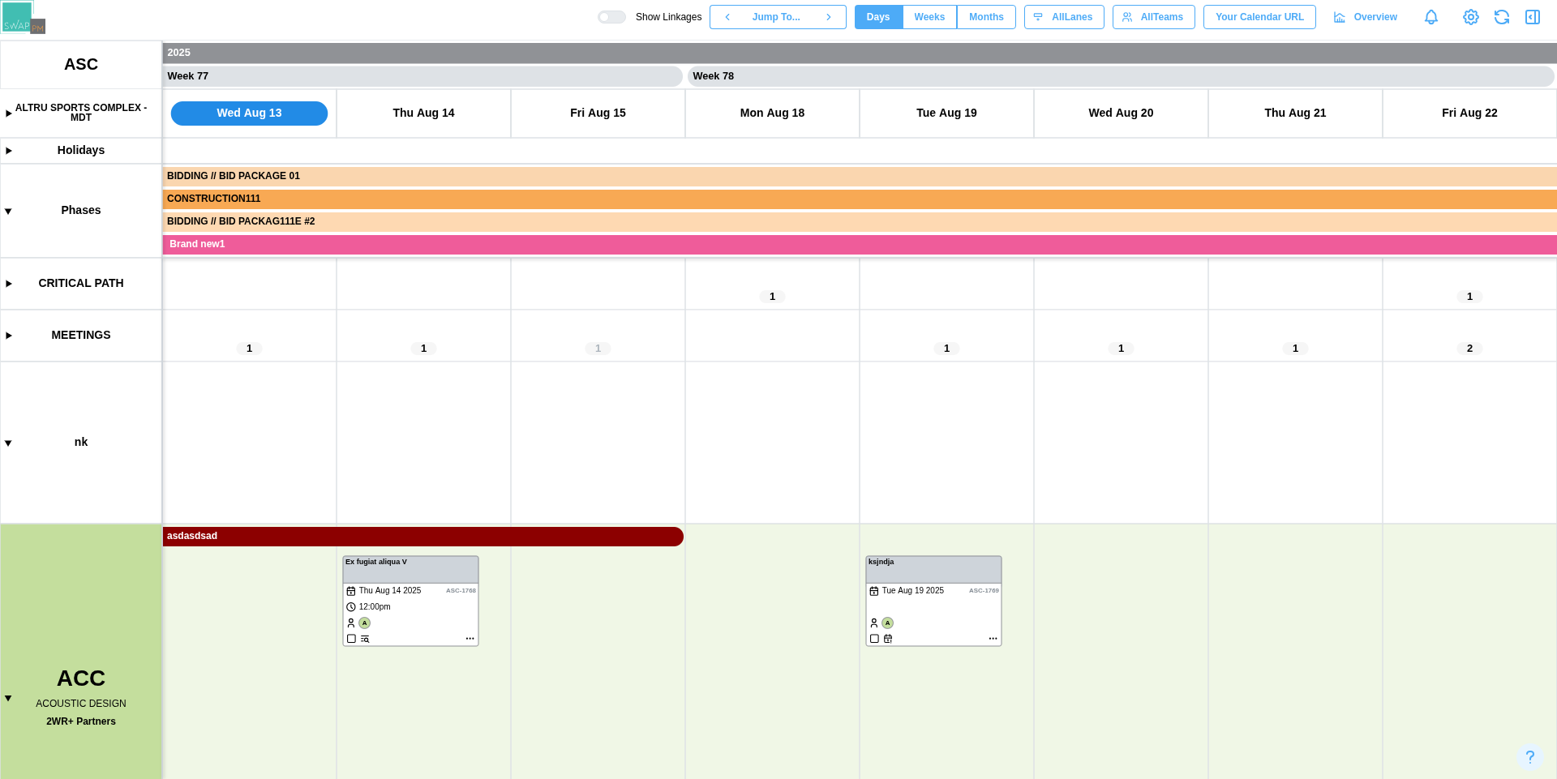
click at [1537, 18] on icon "button" at bounding box center [1532, 16] width 19 height 19
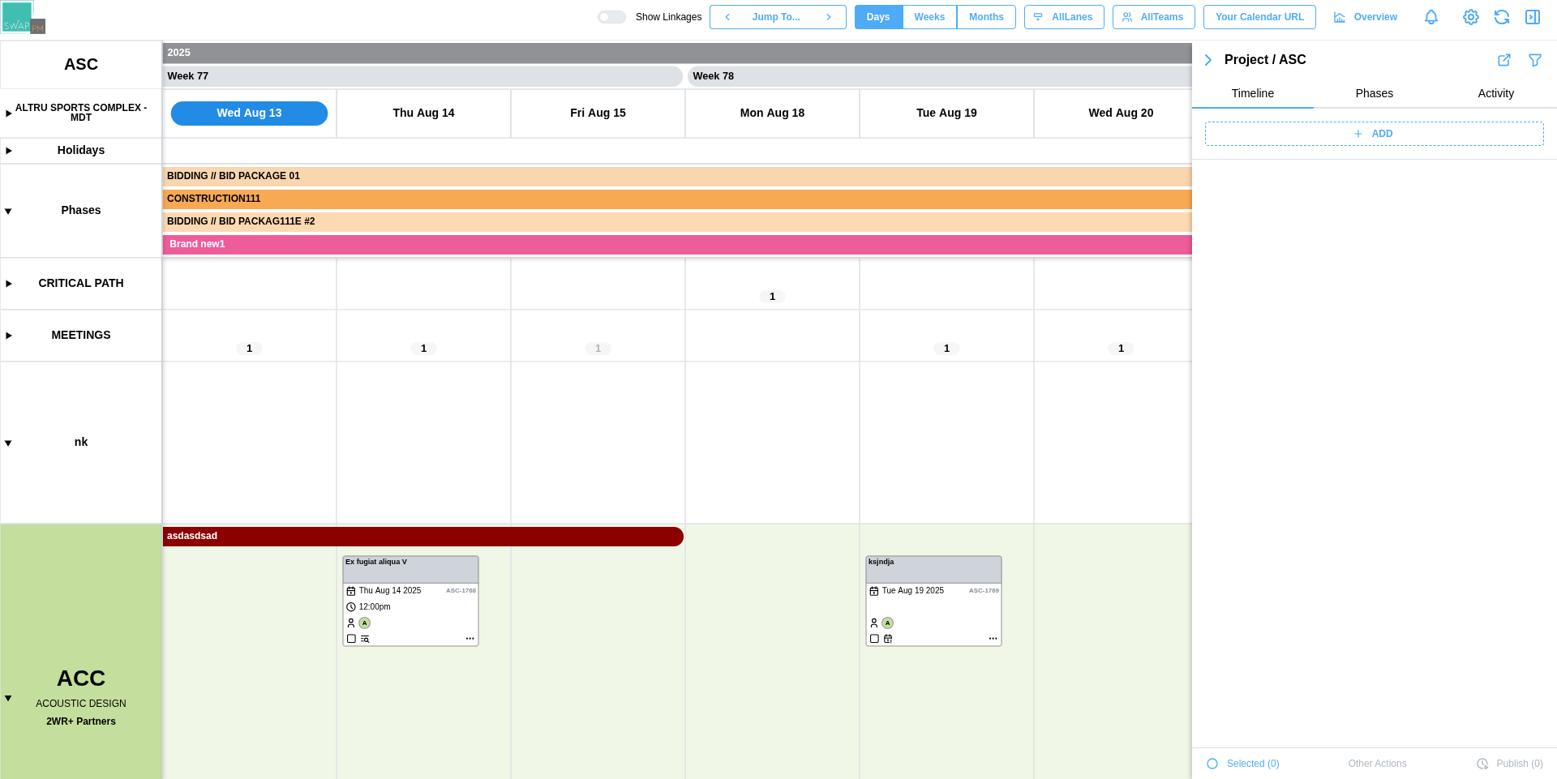
scroll to position [55326, 0]
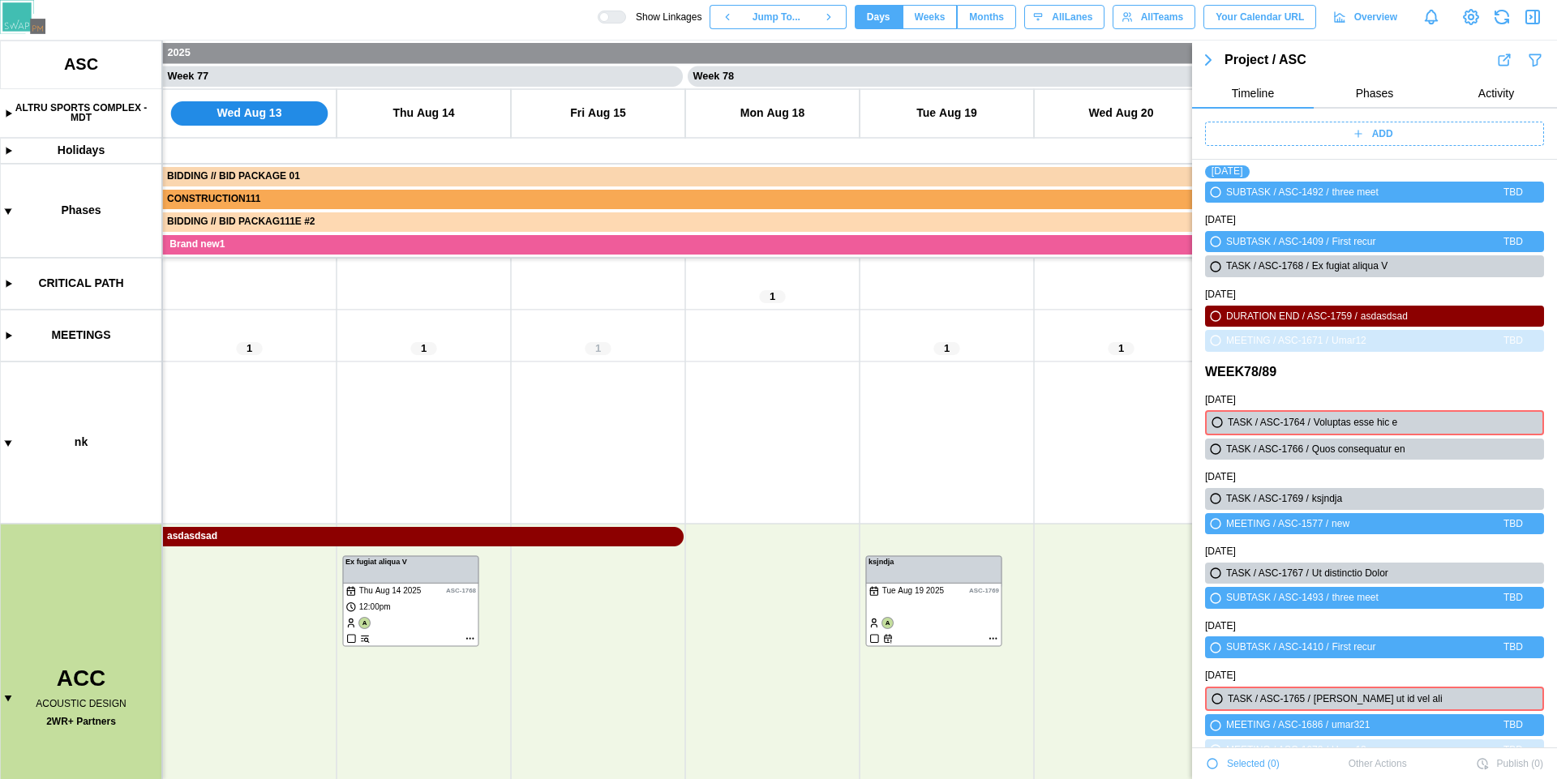
click at [1527, 20] on icon "button" at bounding box center [1532, 16] width 19 height 19
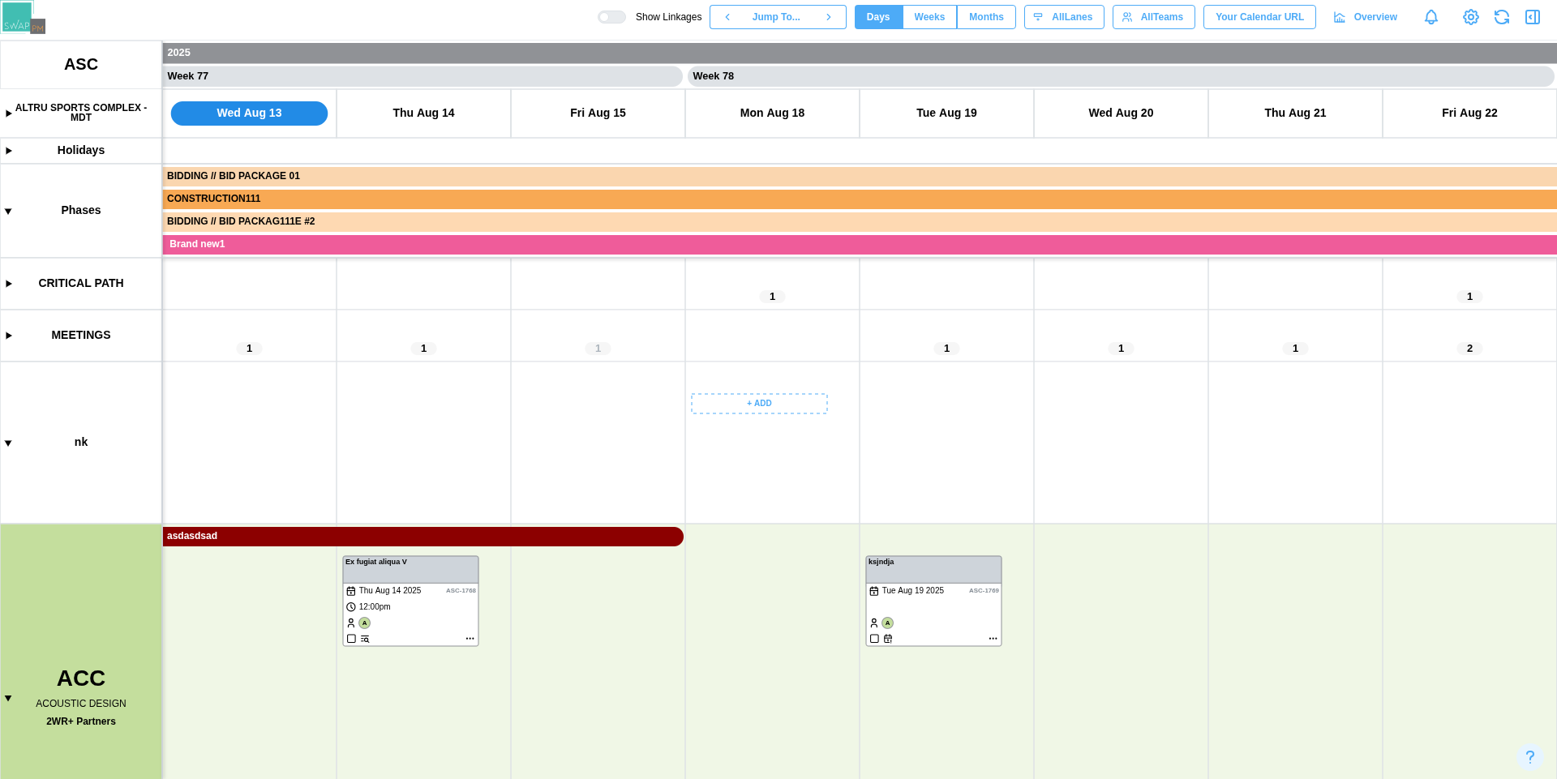
click at [435, 611] on canvas at bounding box center [778, 410] width 1557 height 739
click at [952, 609] on canvas at bounding box center [778, 410] width 1557 height 739
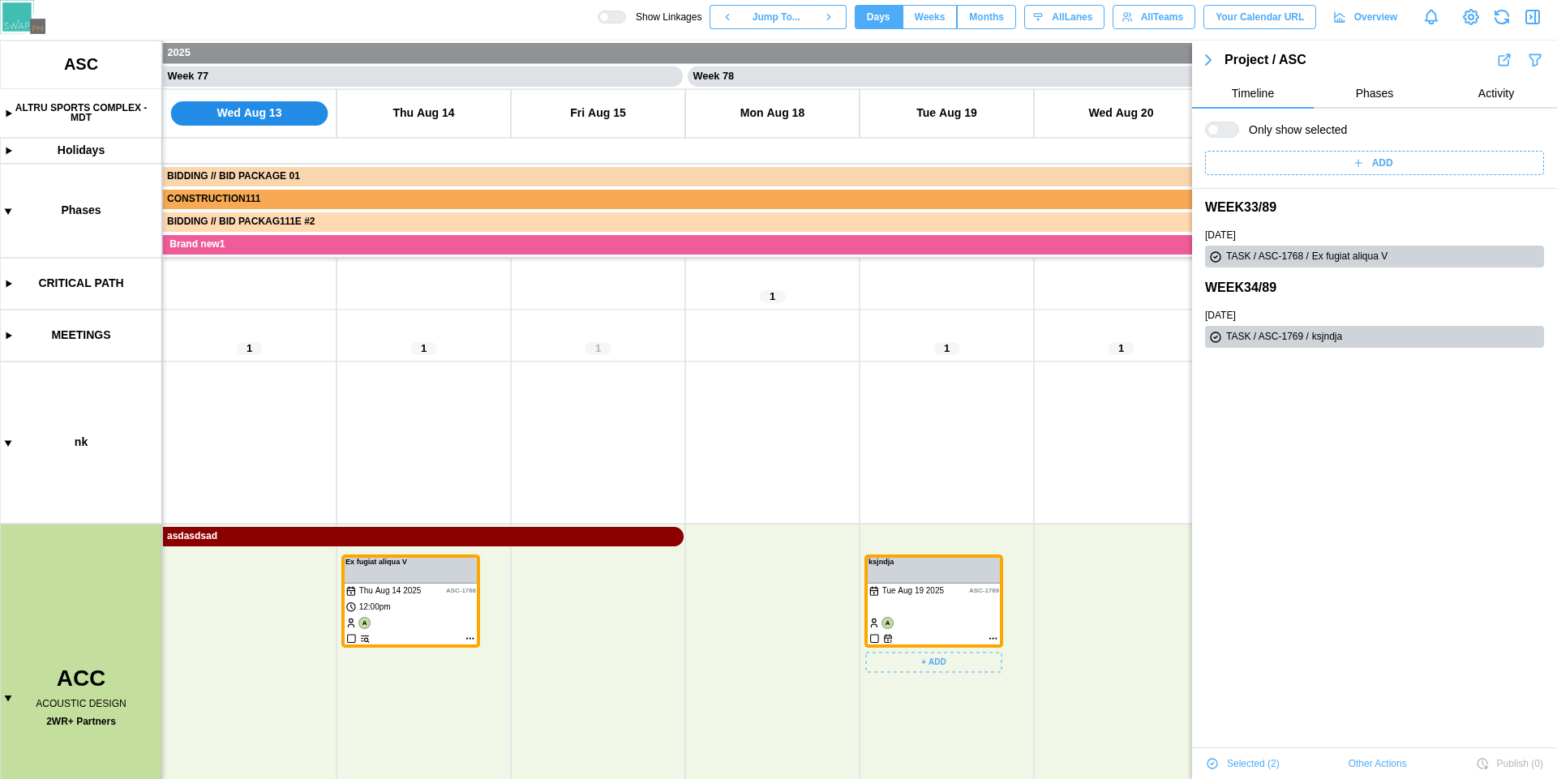
scroll to position [0, 0]
click at [923, 625] on canvas at bounding box center [778, 410] width 1557 height 739
click at [654, 642] on canvas at bounding box center [778, 410] width 1557 height 739
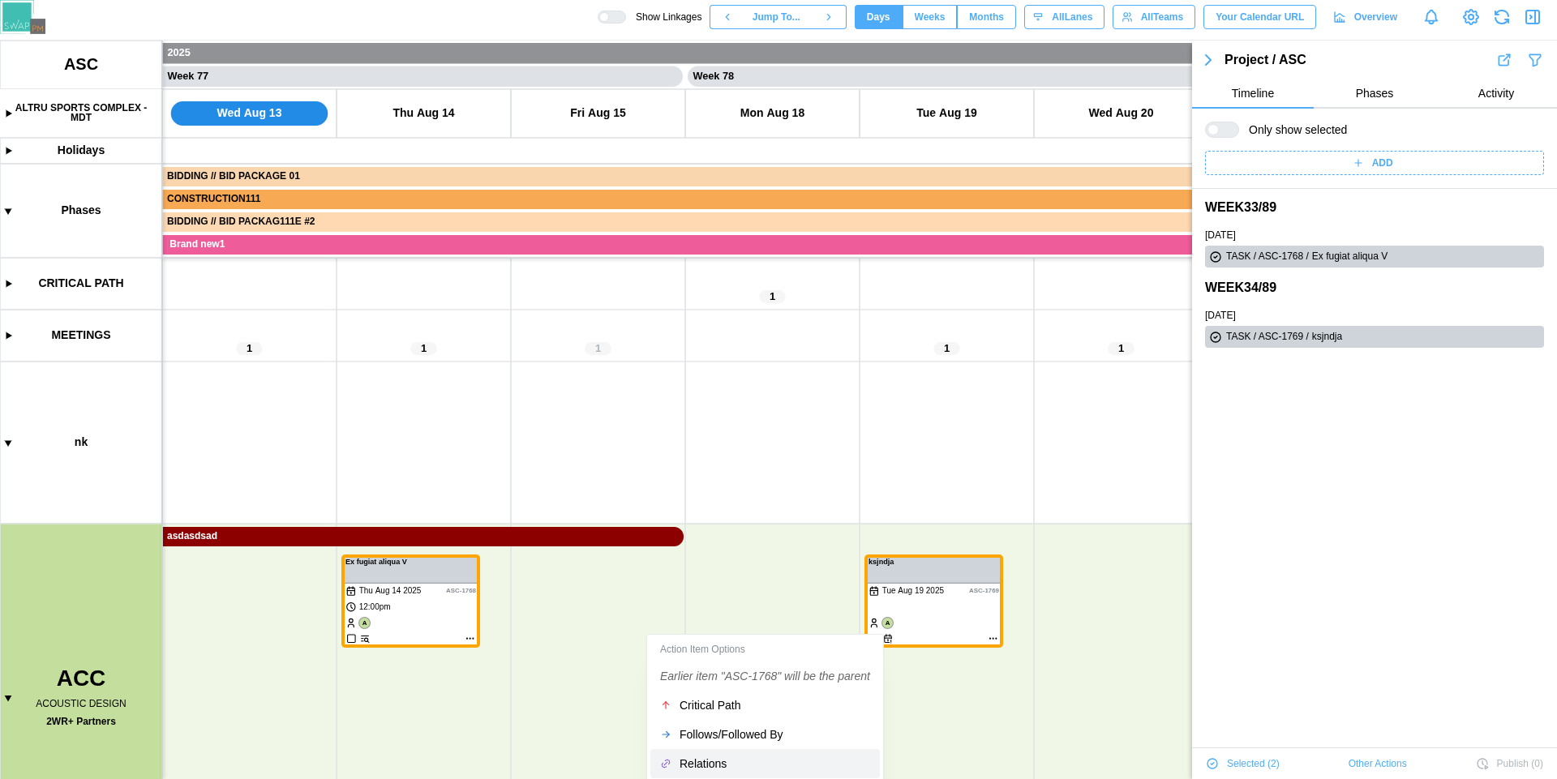
click at [911, 435] on canvas at bounding box center [778, 410] width 1557 height 739
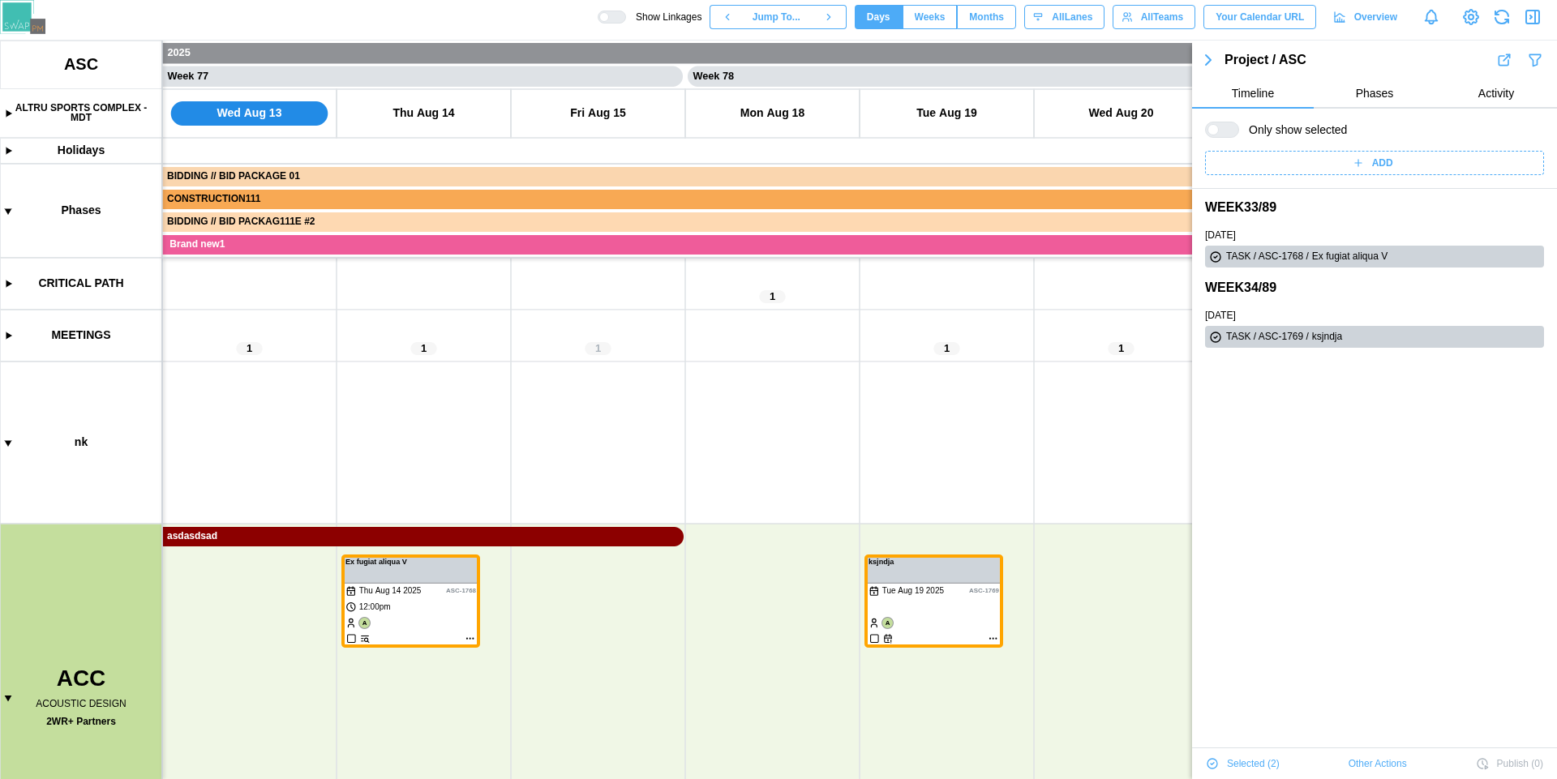
click at [1205, 61] on icon "button" at bounding box center [1207, 59] width 19 height 19
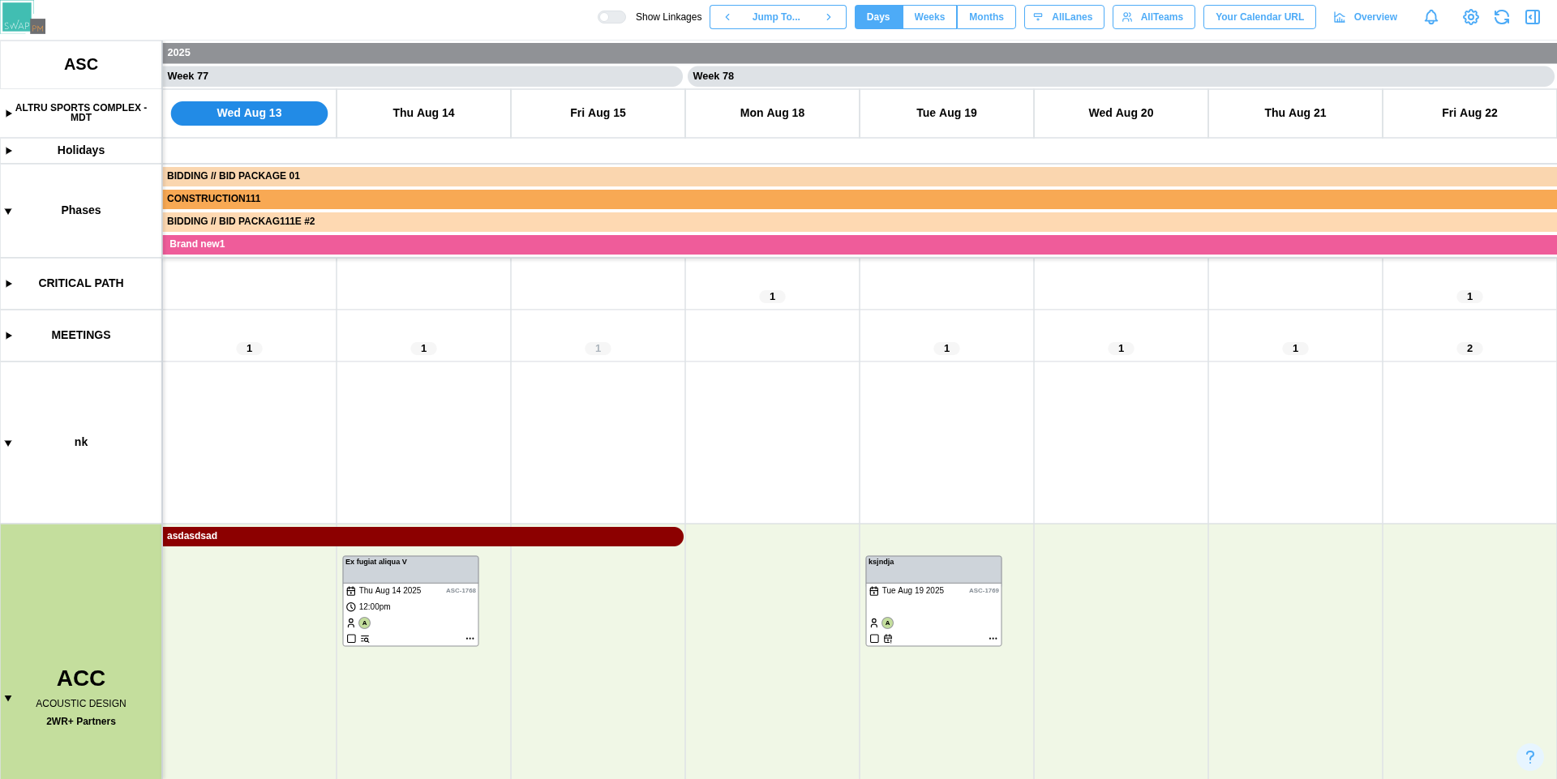
click at [1533, 22] on icon "button" at bounding box center [1532, 16] width 19 height 19
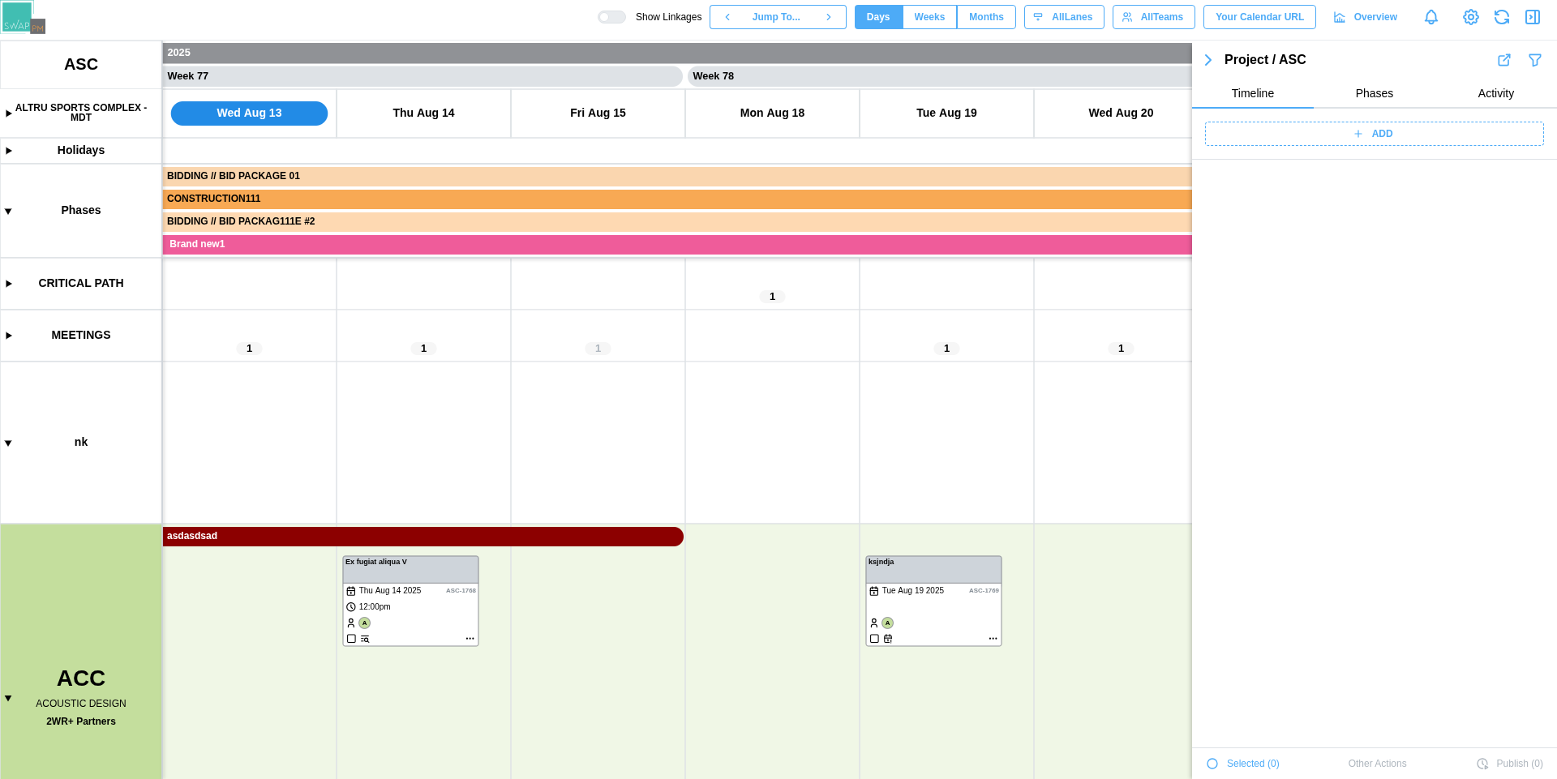
scroll to position [55326, 0]
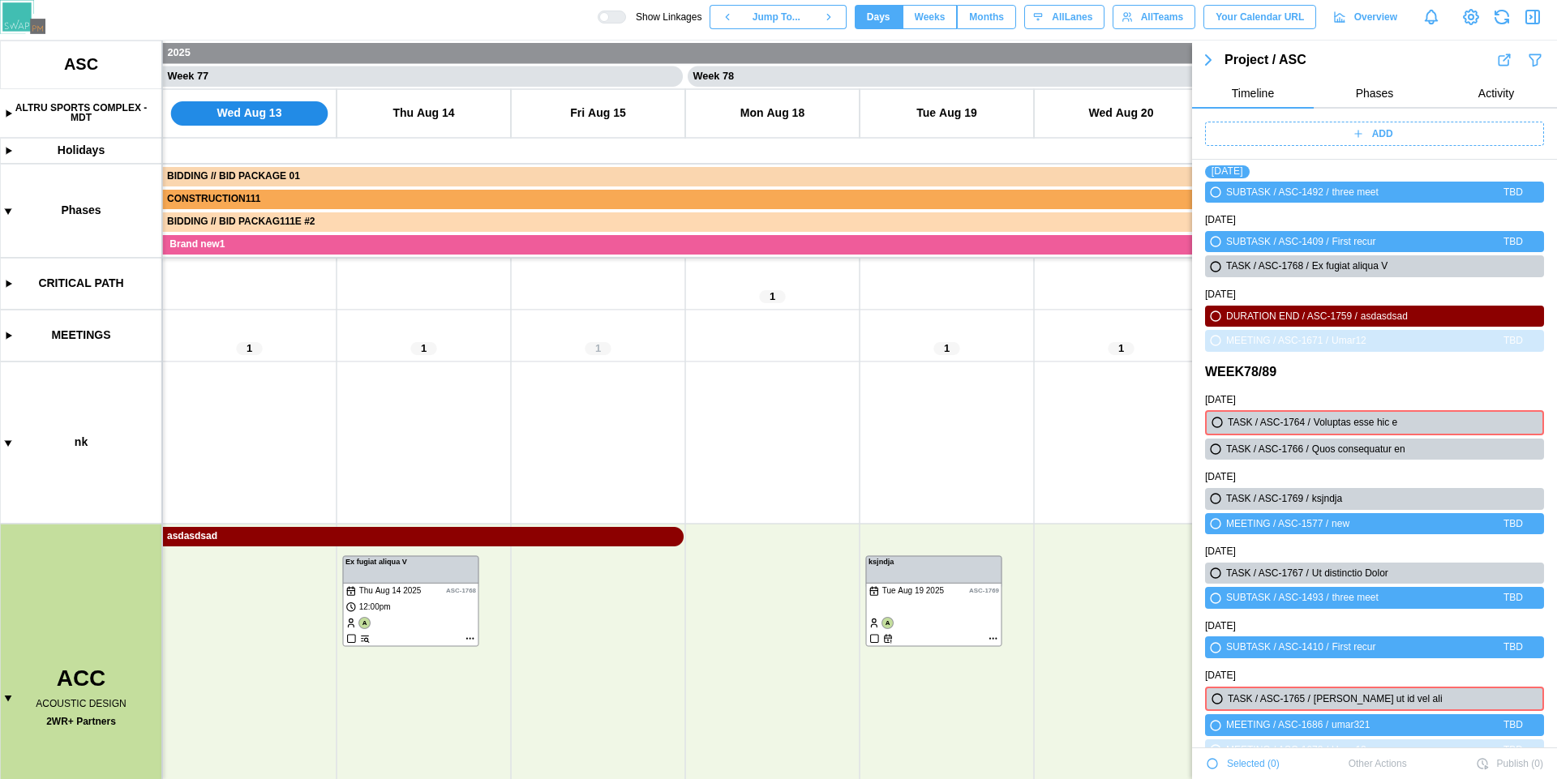
click at [1536, 17] on icon "button" at bounding box center [1532, 16] width 19 height 19
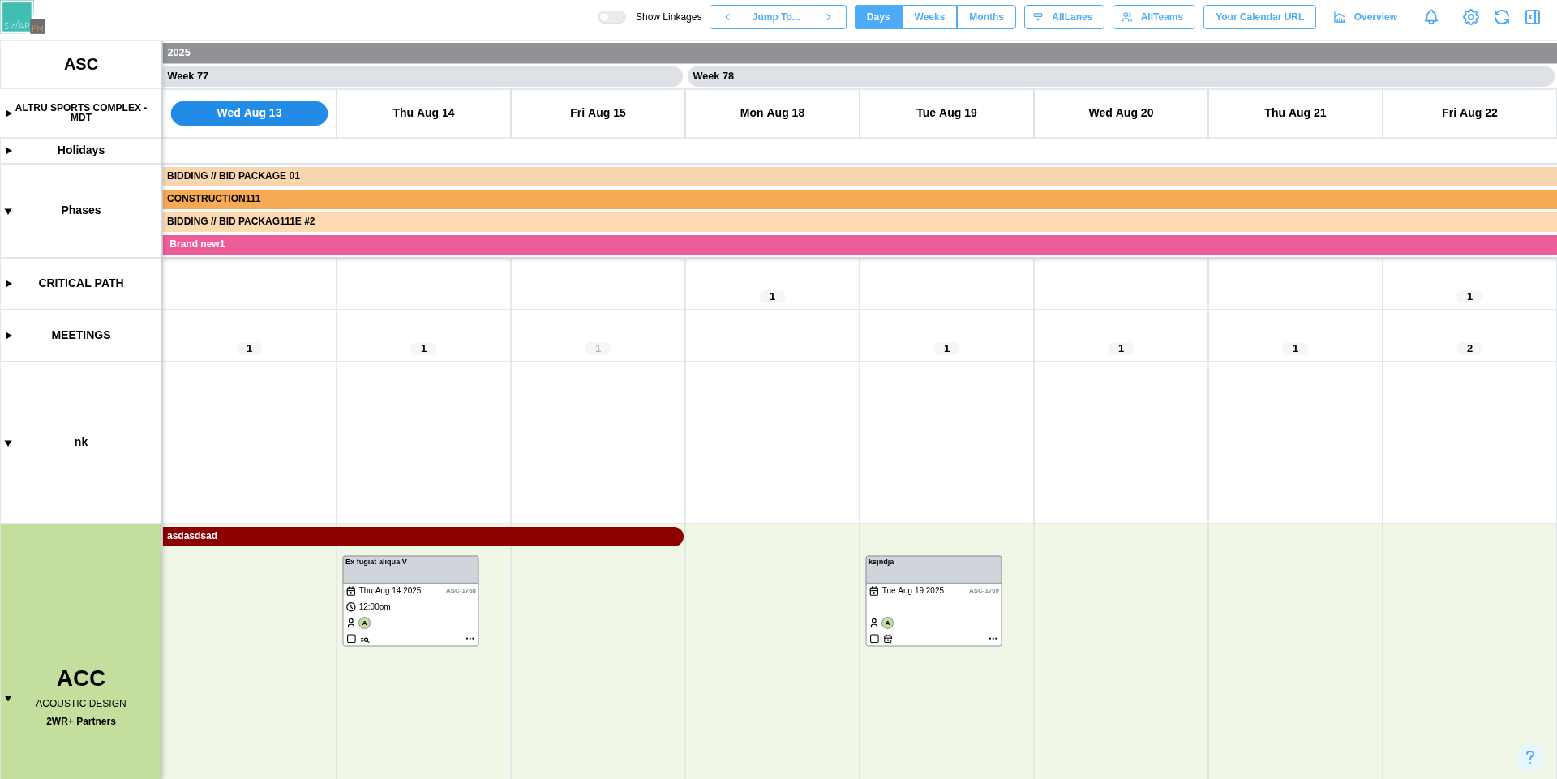
click at [6, 117] on canvas at bounding box center [778, 410] width 1557 height 739
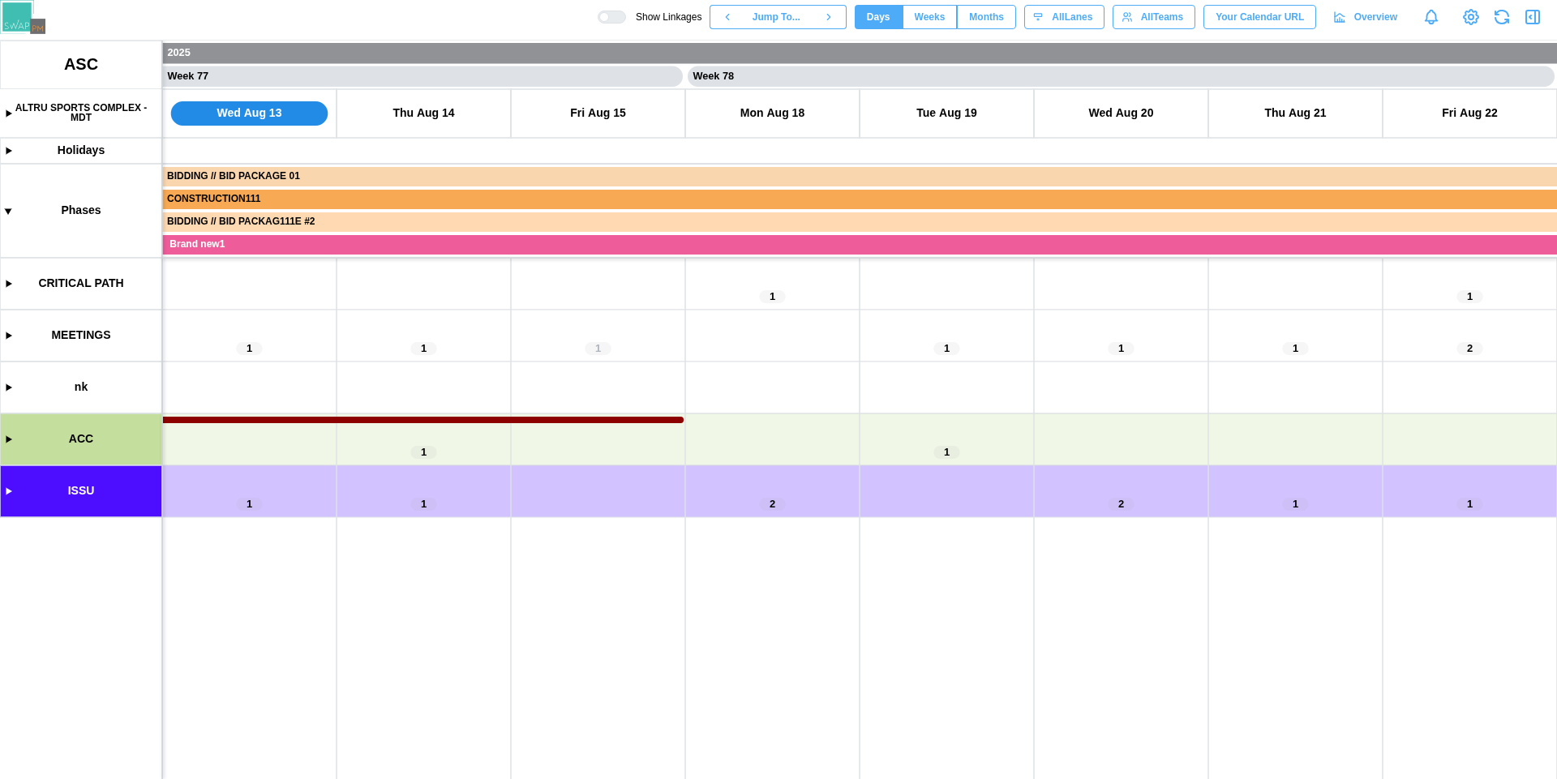
scroll to position [0, 66590]
click at [6, 115] on canvas at bounding box center [778, 410] width 1557 height 739
click at [5, 114] on canvas at bounding box center [778, 410] width 1557 height 739
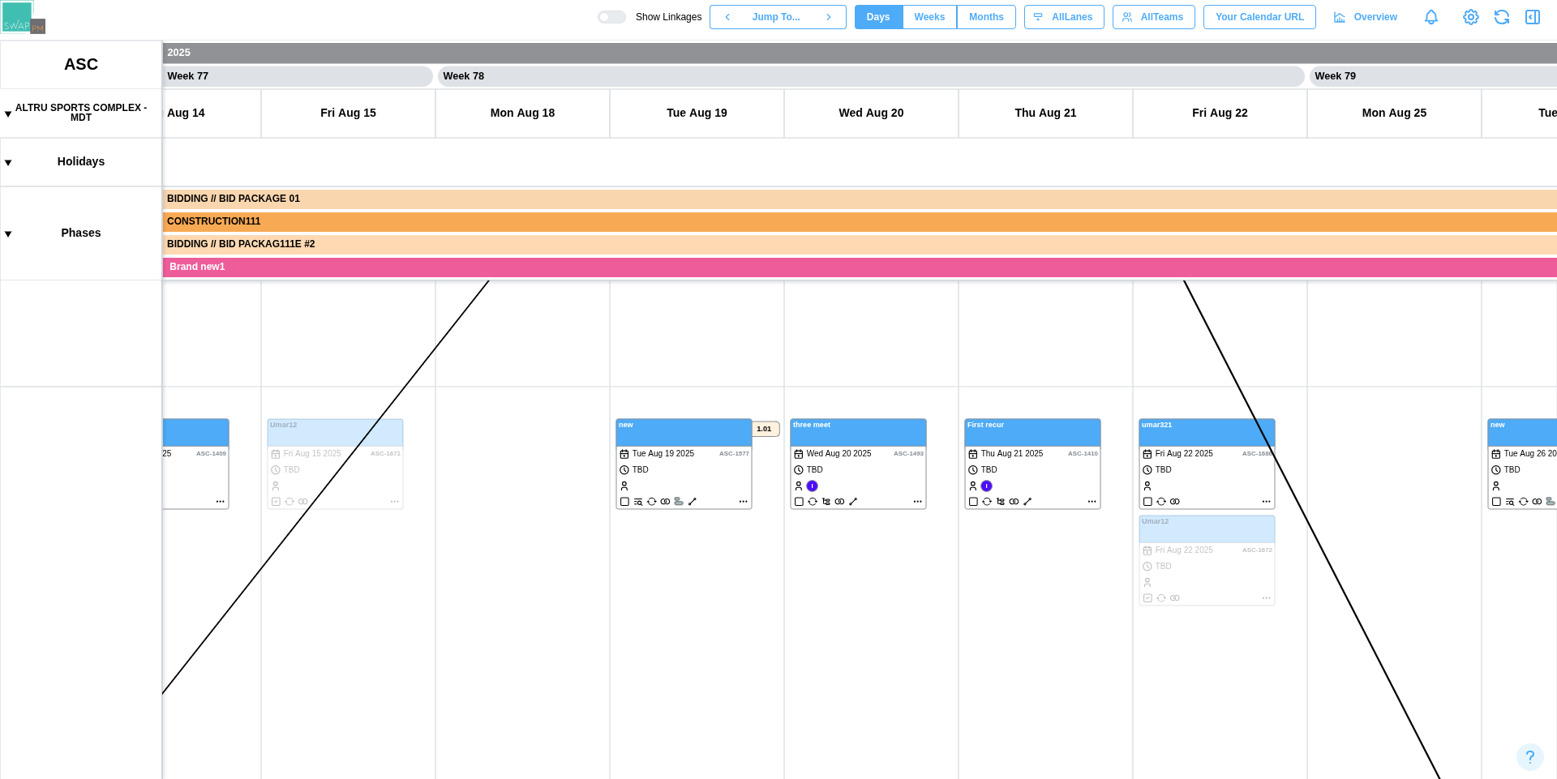
scroll to position [0, 0]
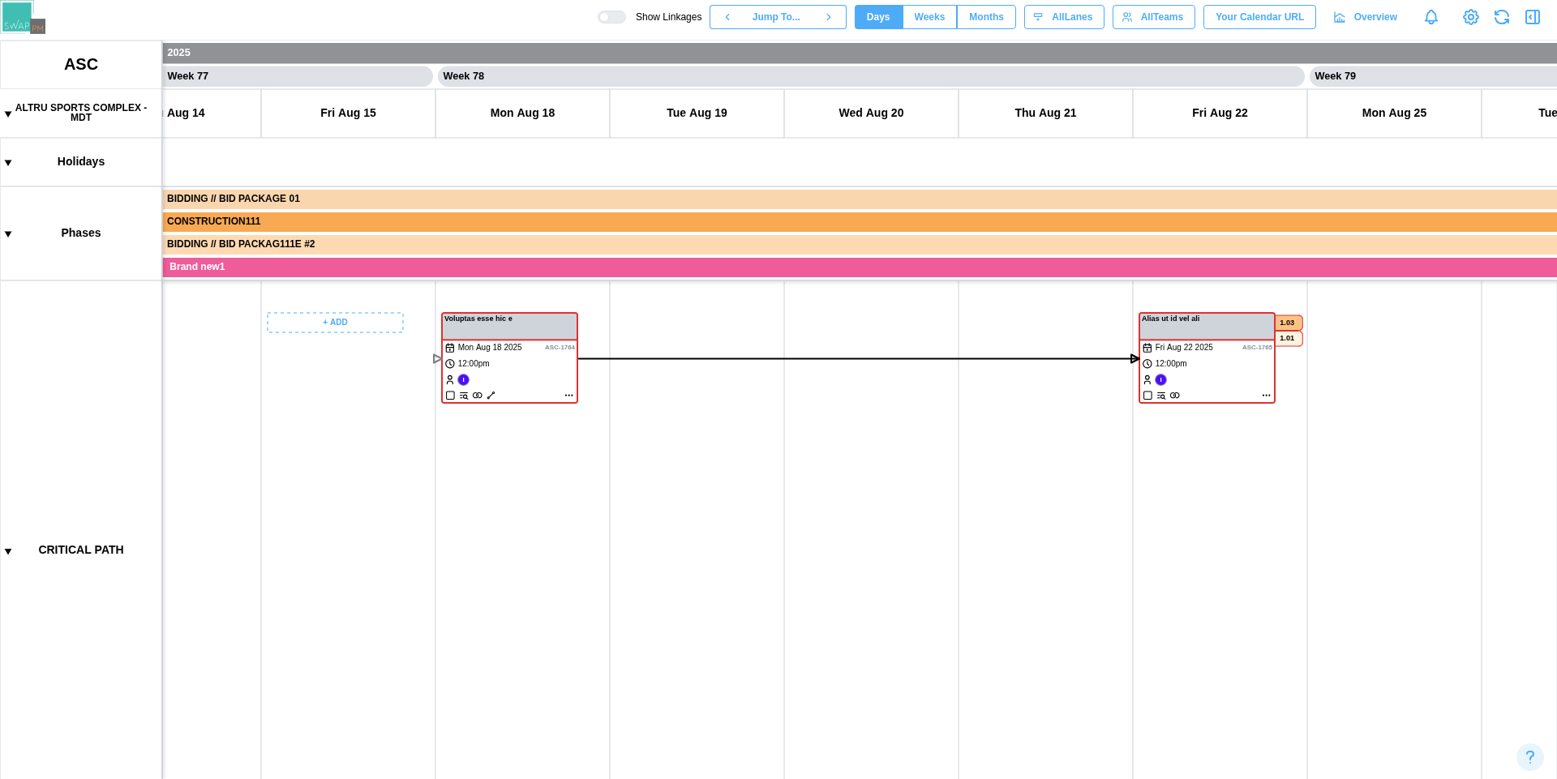
click at [609, 19] on div at bounding box center [604, 17] width 10 height 10
click at [6, 112] on canvas at bounding box center [778, 410] width 1557 height 739
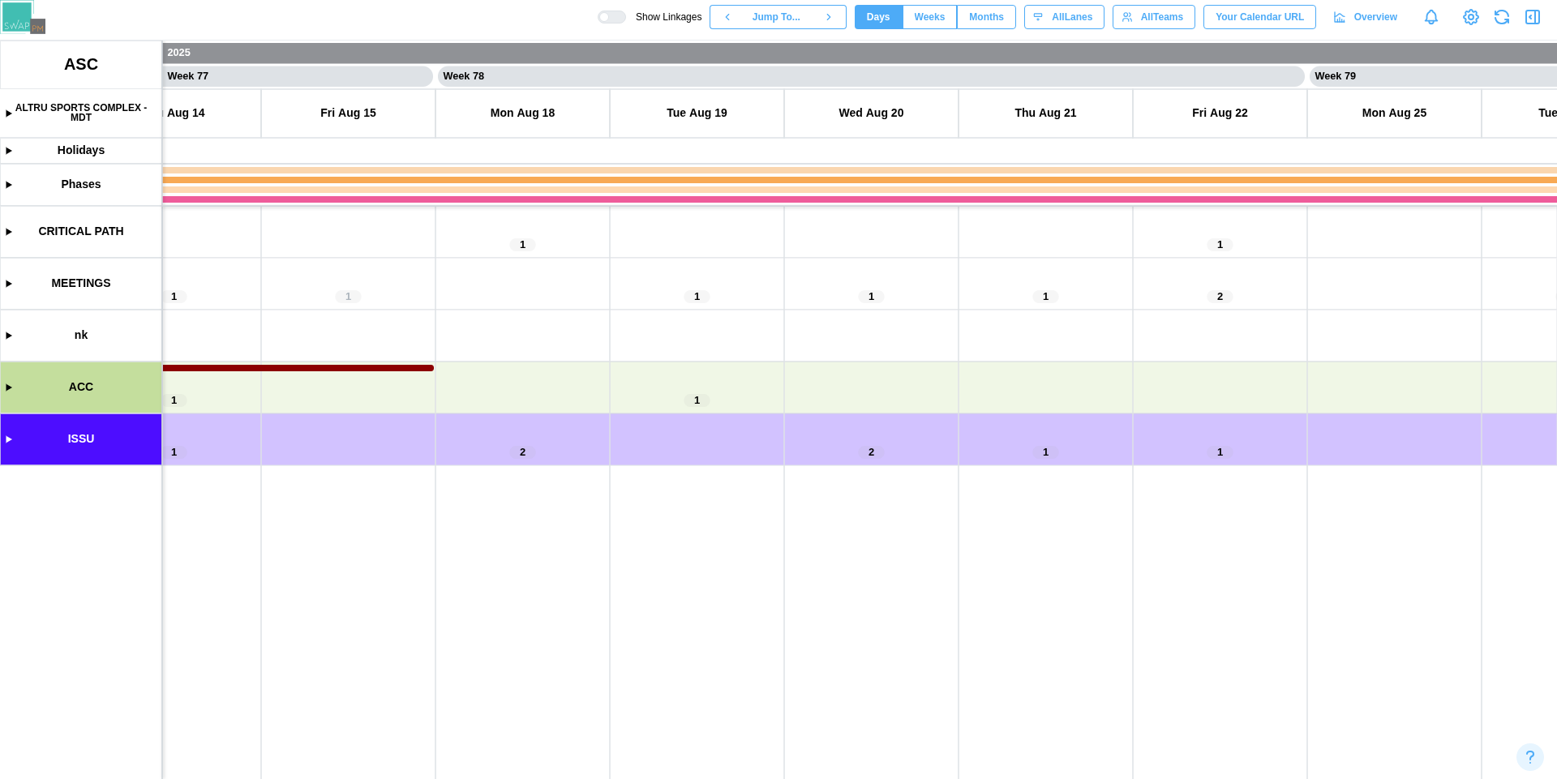
click at [5, 393] on canvas at bounding box center [778, 410] width 1557 height 739
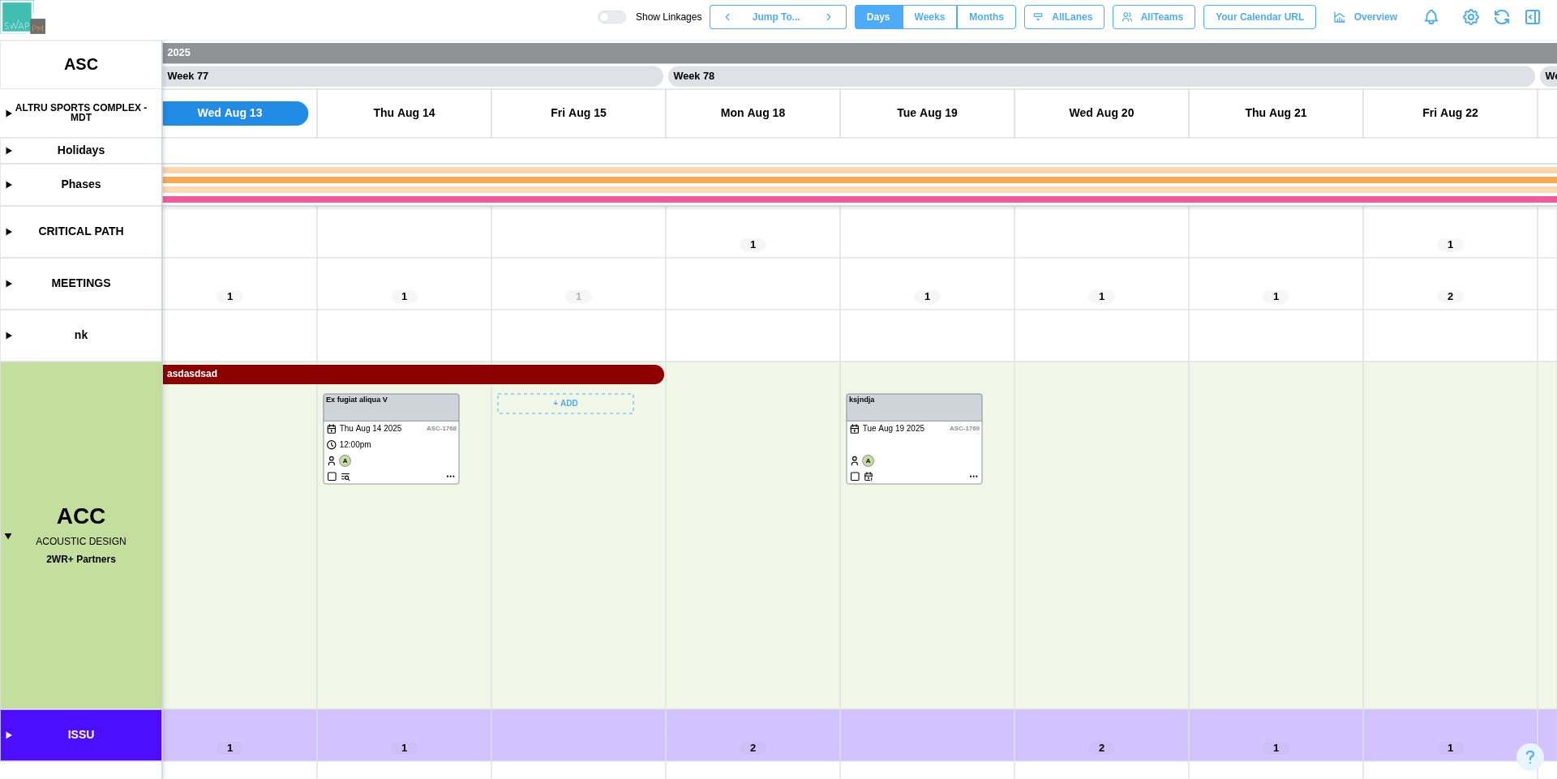
scroll to position [0, 66521]
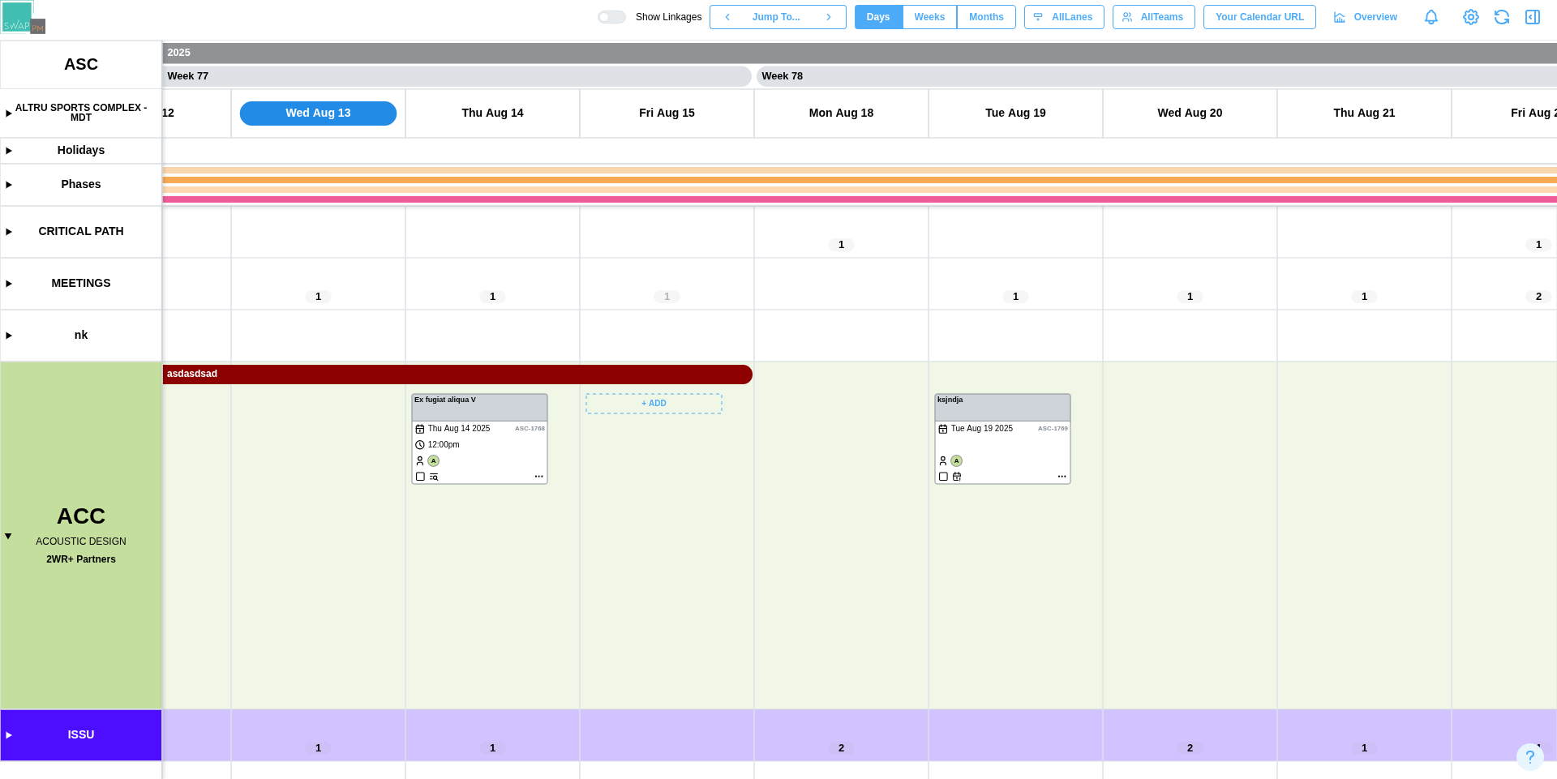
click at [538, 474] on canvas at bounding box center [778, 410] width 1557 height 739
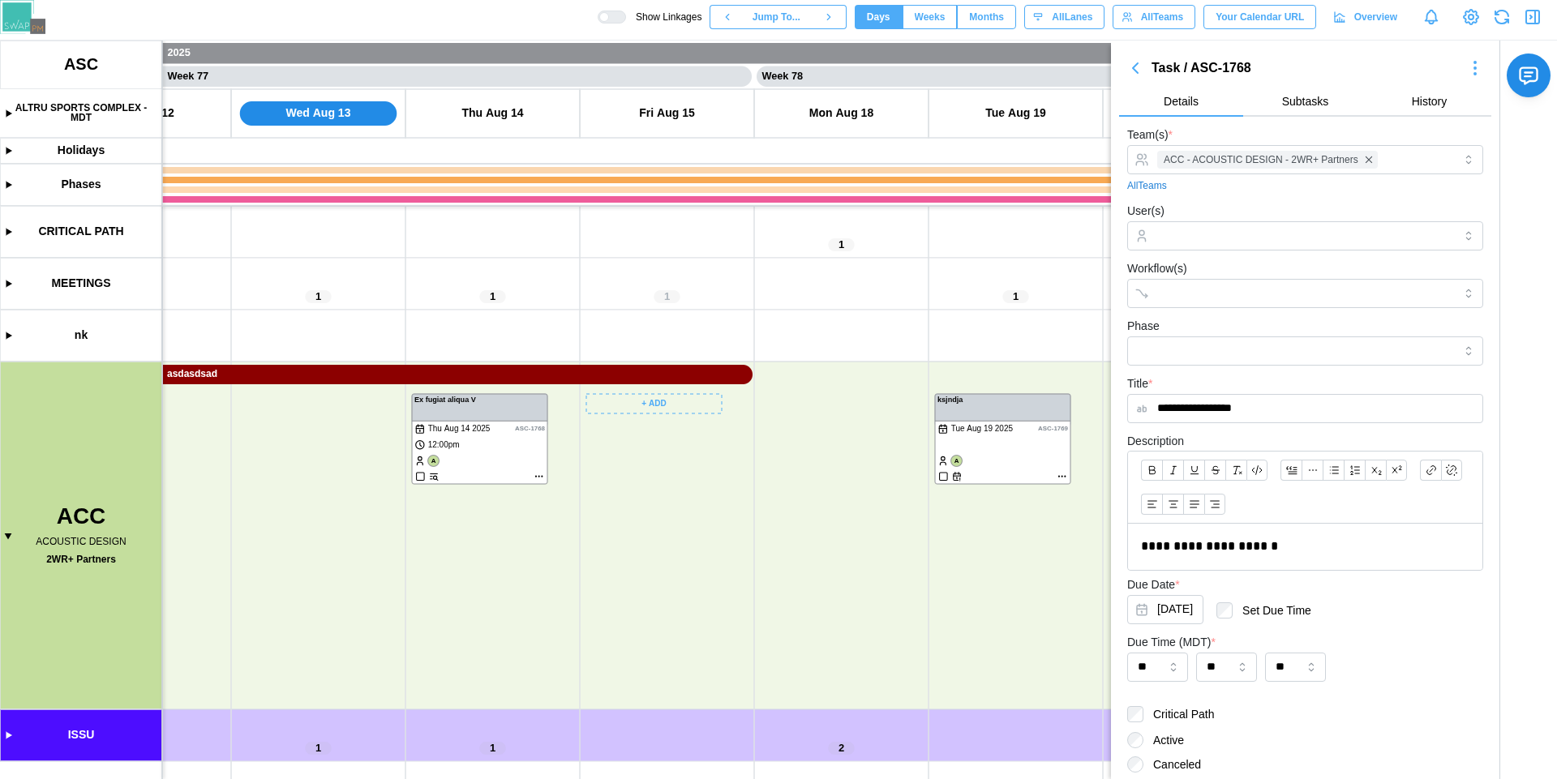
scroll to position [163, 0]
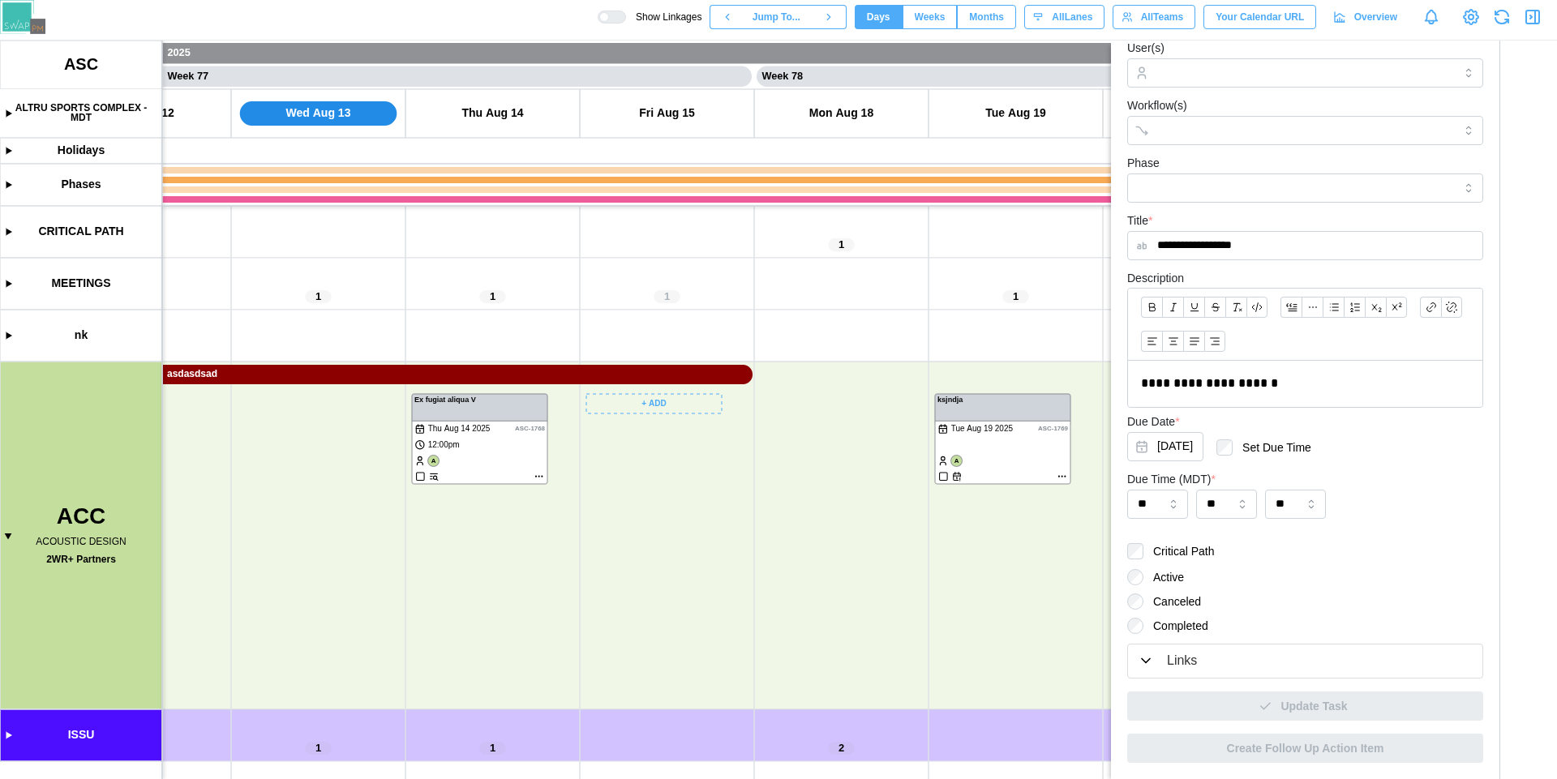
click at [1177, 657] on div "Links" at bounding box center [1182, 661] width 30 height 20
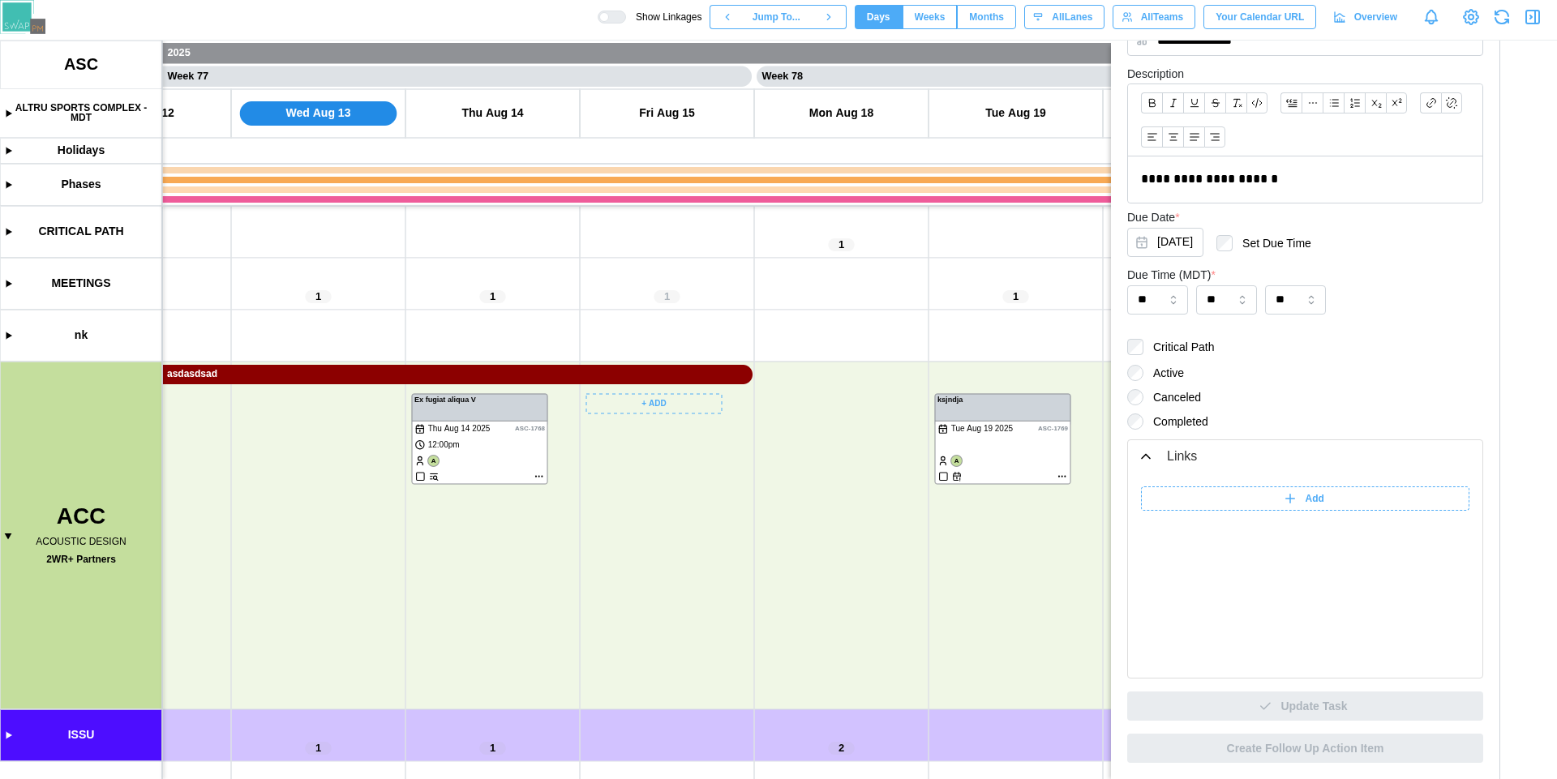
click at [1287, 501] on icon at bounding box center [1290, 498] width 15 height 15
click at [1202, 493] on input "******" at bounding box center [1185, 498] width 89 height 24
type input "*******"
click at [1536, 17] on icon "button" at bounding box center [1532, 16] width 19 height 19
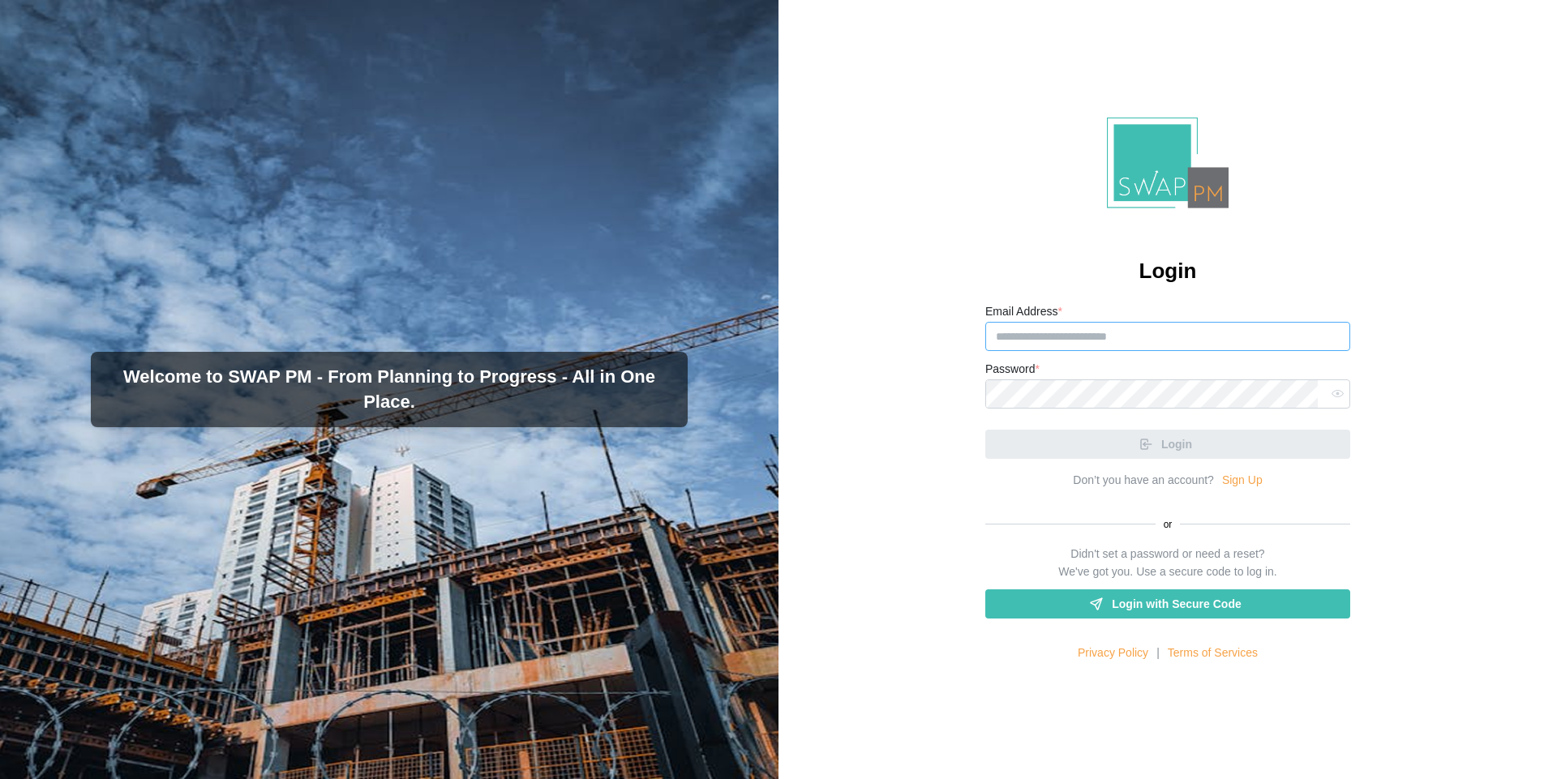
type input "**********"
click at [1102, 345] on input "**********" at bounding box center [1167, 336] width 365 height 29
type input "**********"
click at [1159, 607] on span "Login with Secure Code" at bounding box center [1176, 604] width 129 height 28
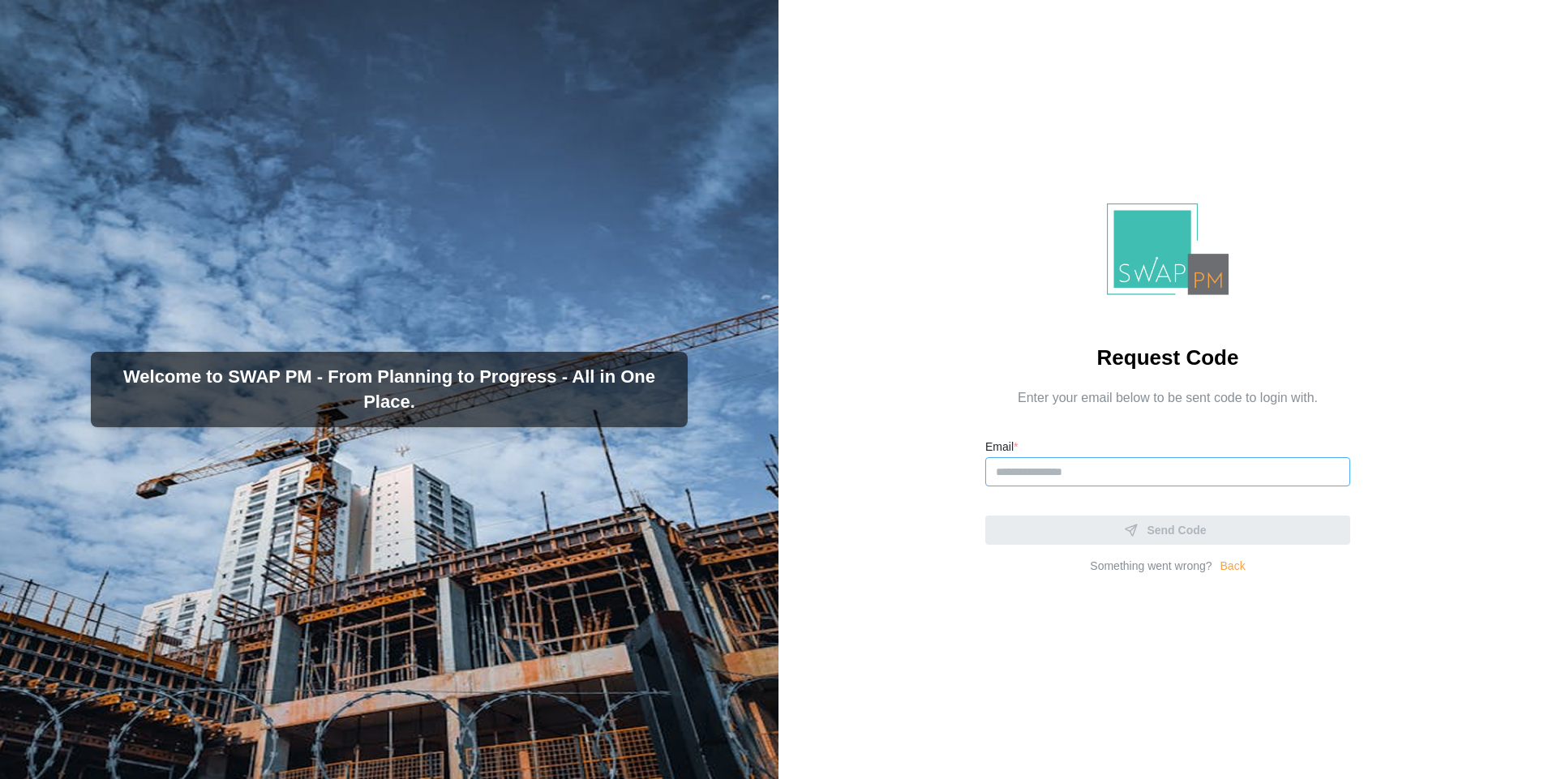
click at [1027, 482] on input "Email *" at bounding box center [1167, 471] width 365 height 29
click at [1170, 473] on input "Email *" at bounding box center [1167, 471] width 365 height 29
click at [1170, 536] on div "Send Code" at bounding box center [1167, 524] width 365 height 42
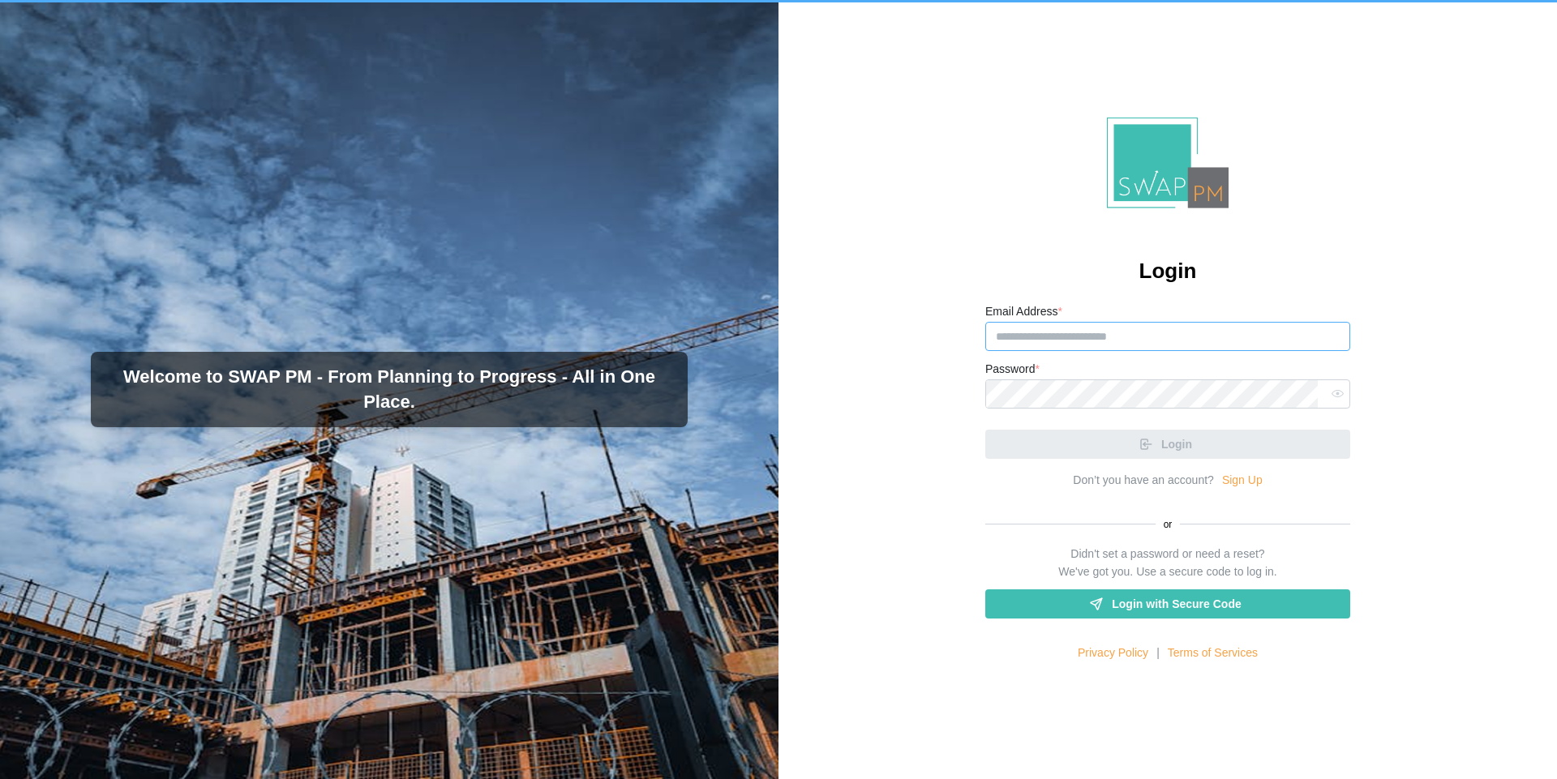
type input "**********"
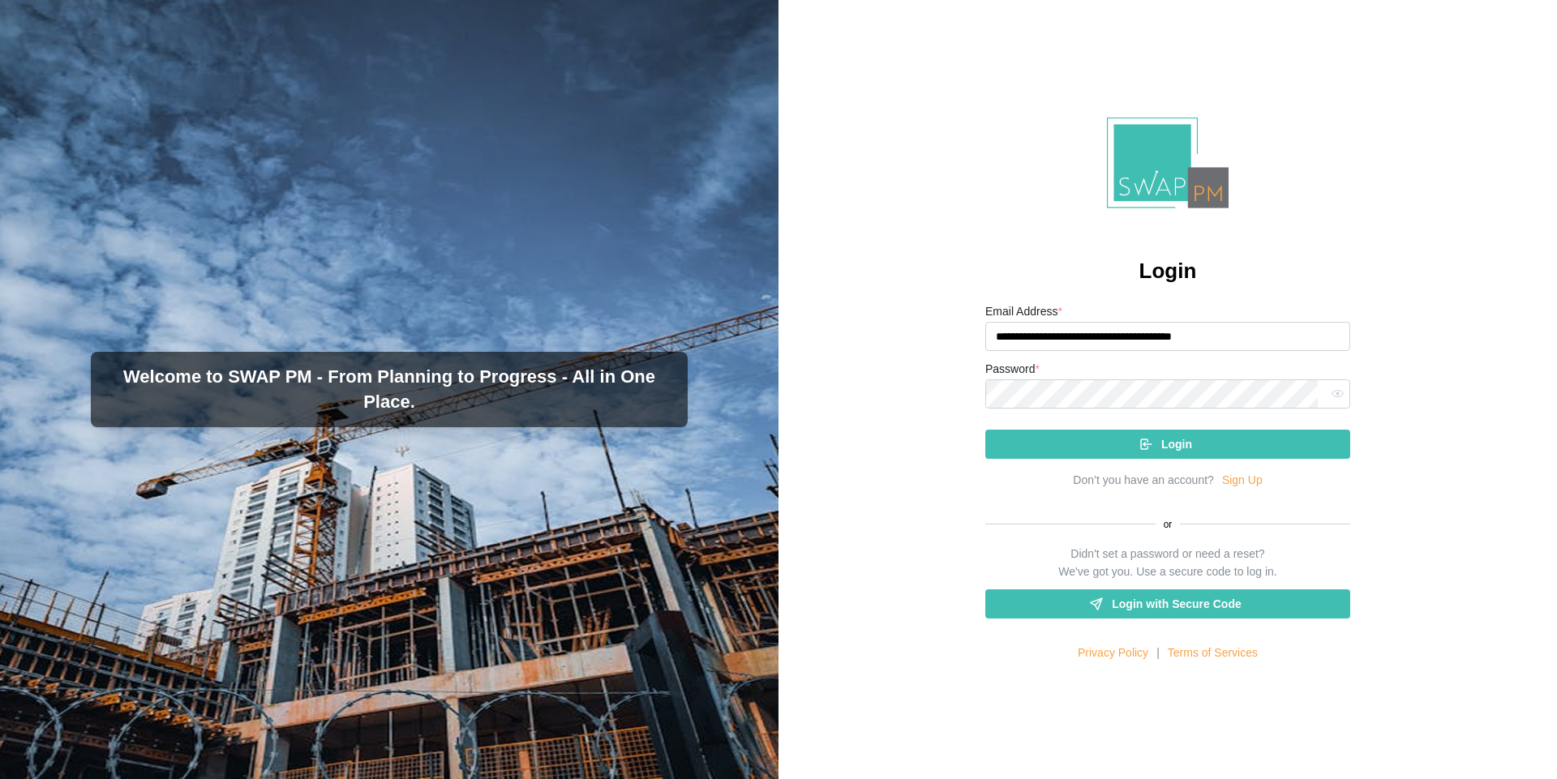
click at [1169, 600] on span "Login with Secure Code" at bounding box center [1176, 604] width 129 height 28
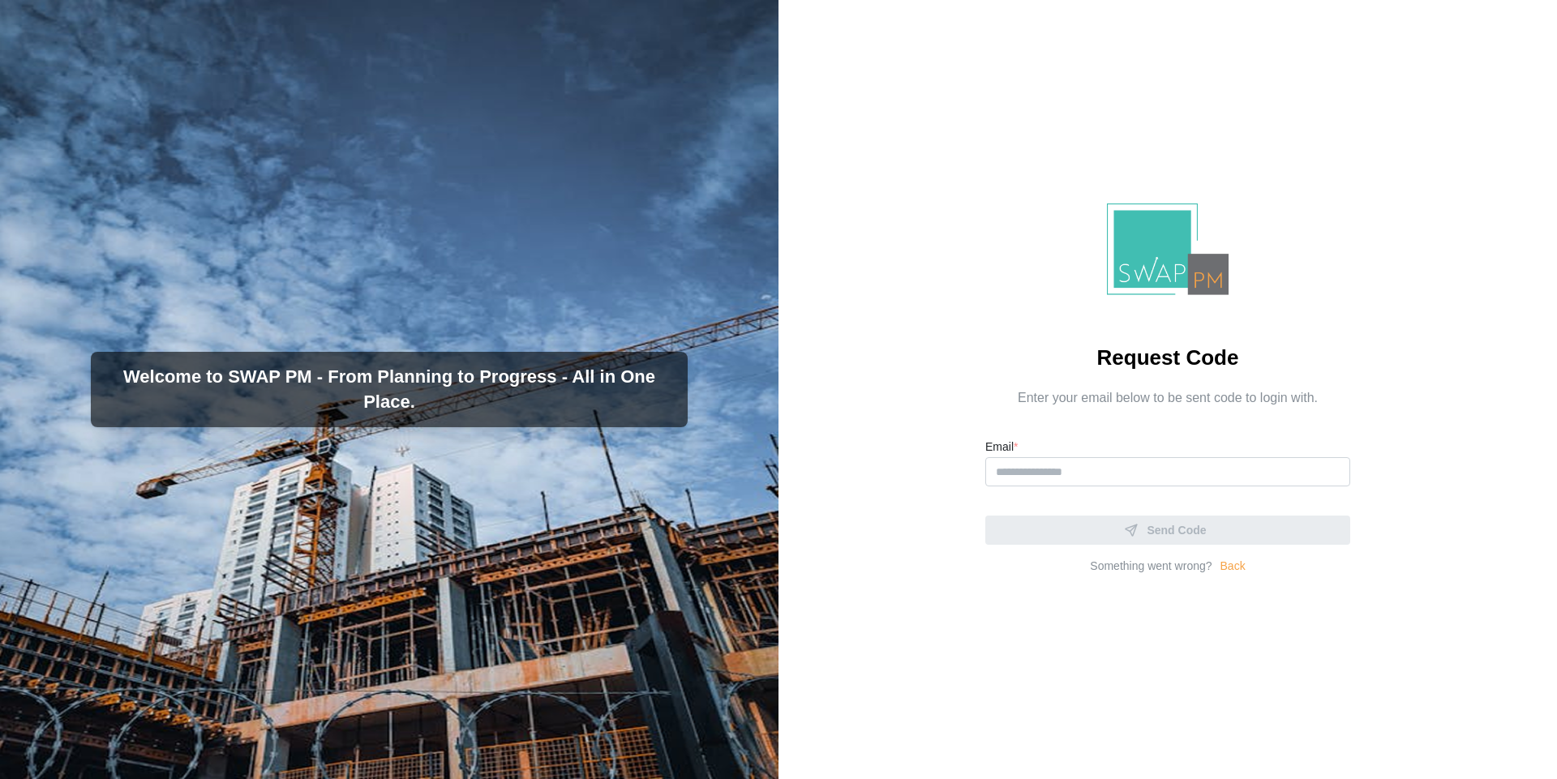
click at [1077, 489] on form "Email * Send Code" at bounding box center [1167, 491] width 365 height 108
click at [1098, 473] on input "Email *" at bounding box center [1167, 471] width 365 height 29
type input "**********"
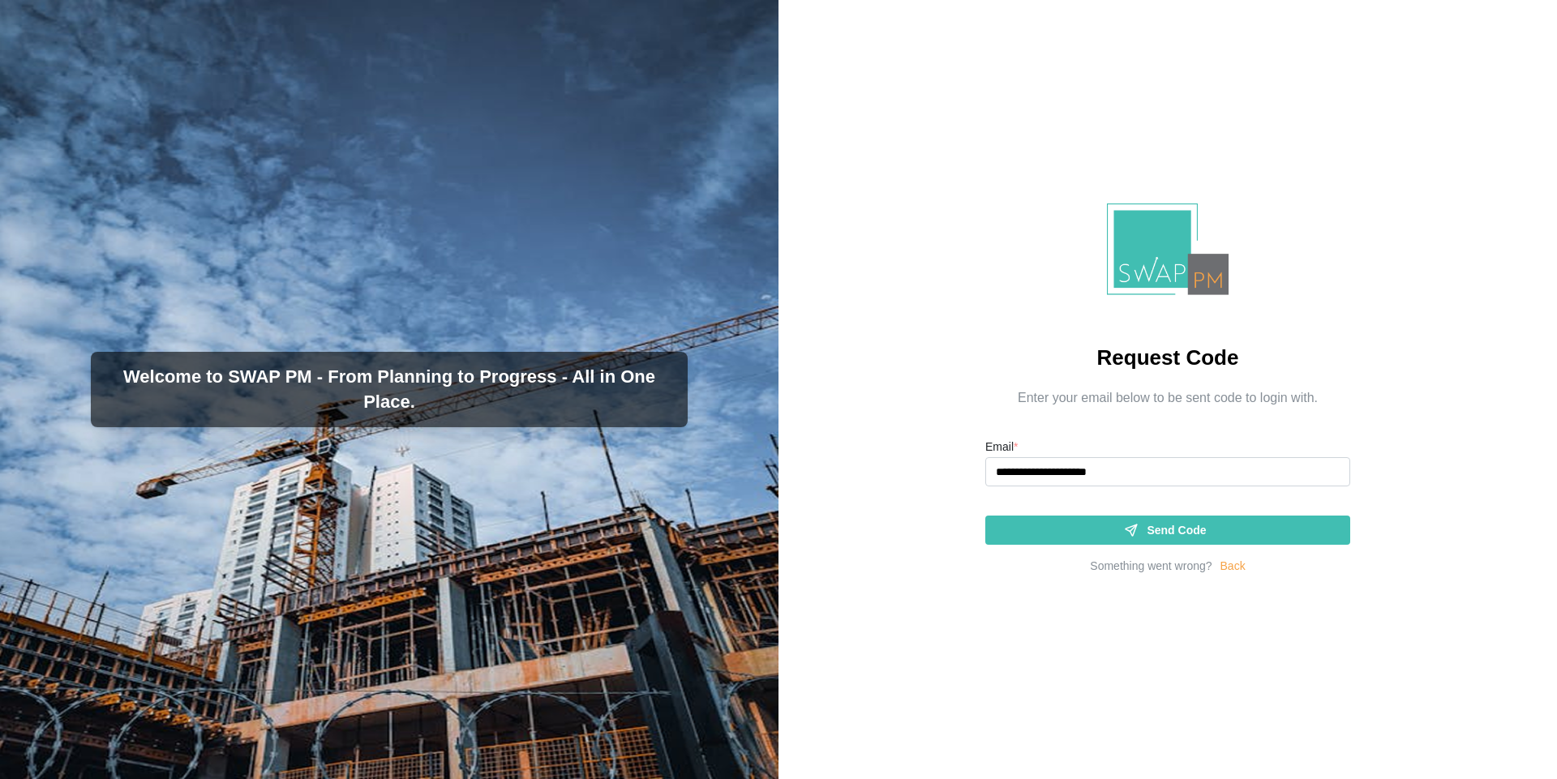
click at [1147, 530] on span "Send Code" at bounding box center [1175, 530] width 59 height 28
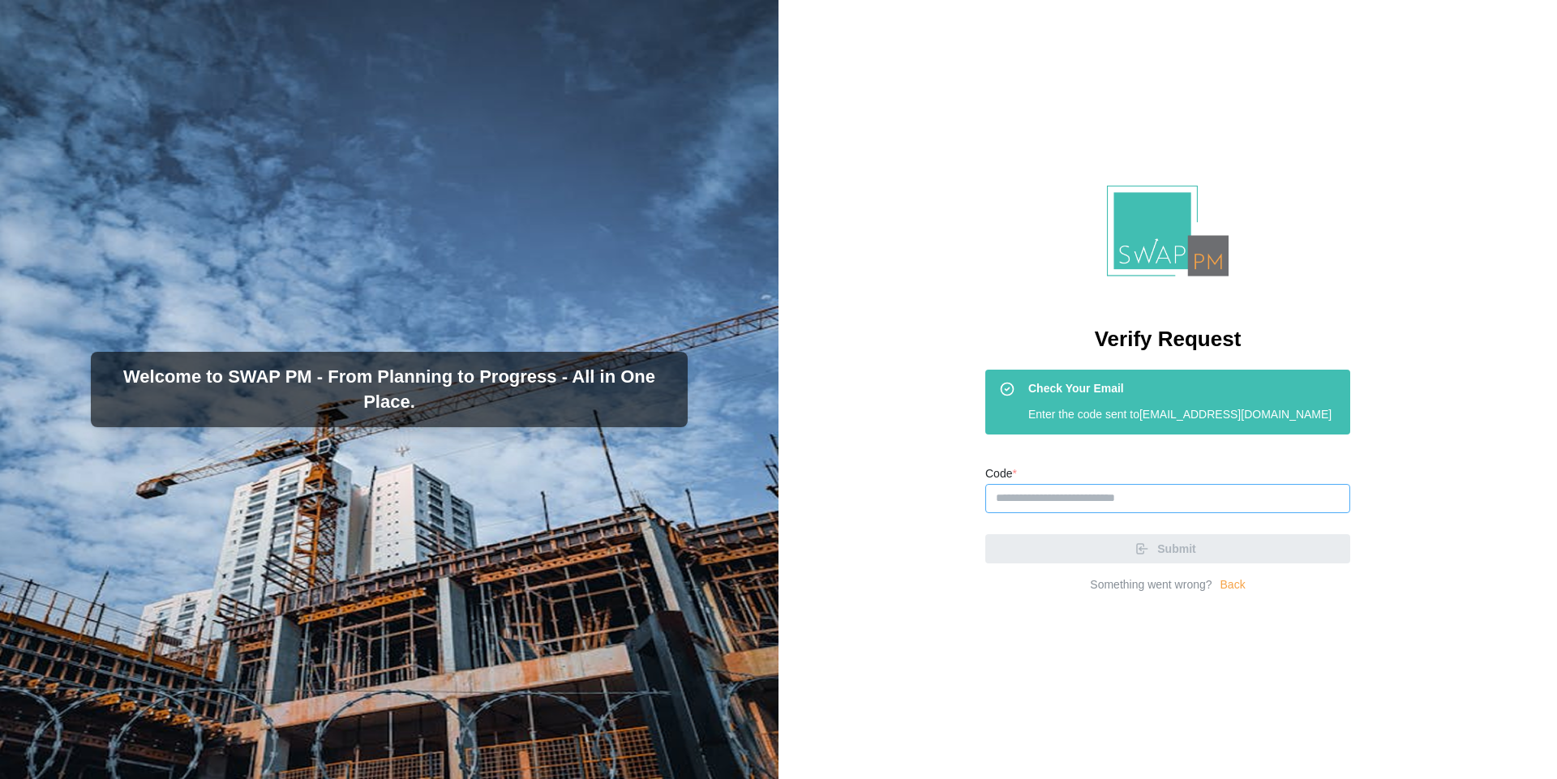
click at [1051, 497] on input "Code *" at bounding box center [1167, 498] width 365 height 29
click at [1041, 551] on div "Submit Something went wrong? Back" at bounding box center [1167, 564] width 365 height 60
click at [1091, 492] on input "Code *" at bounding box center [1167, 498] width 365 height 29
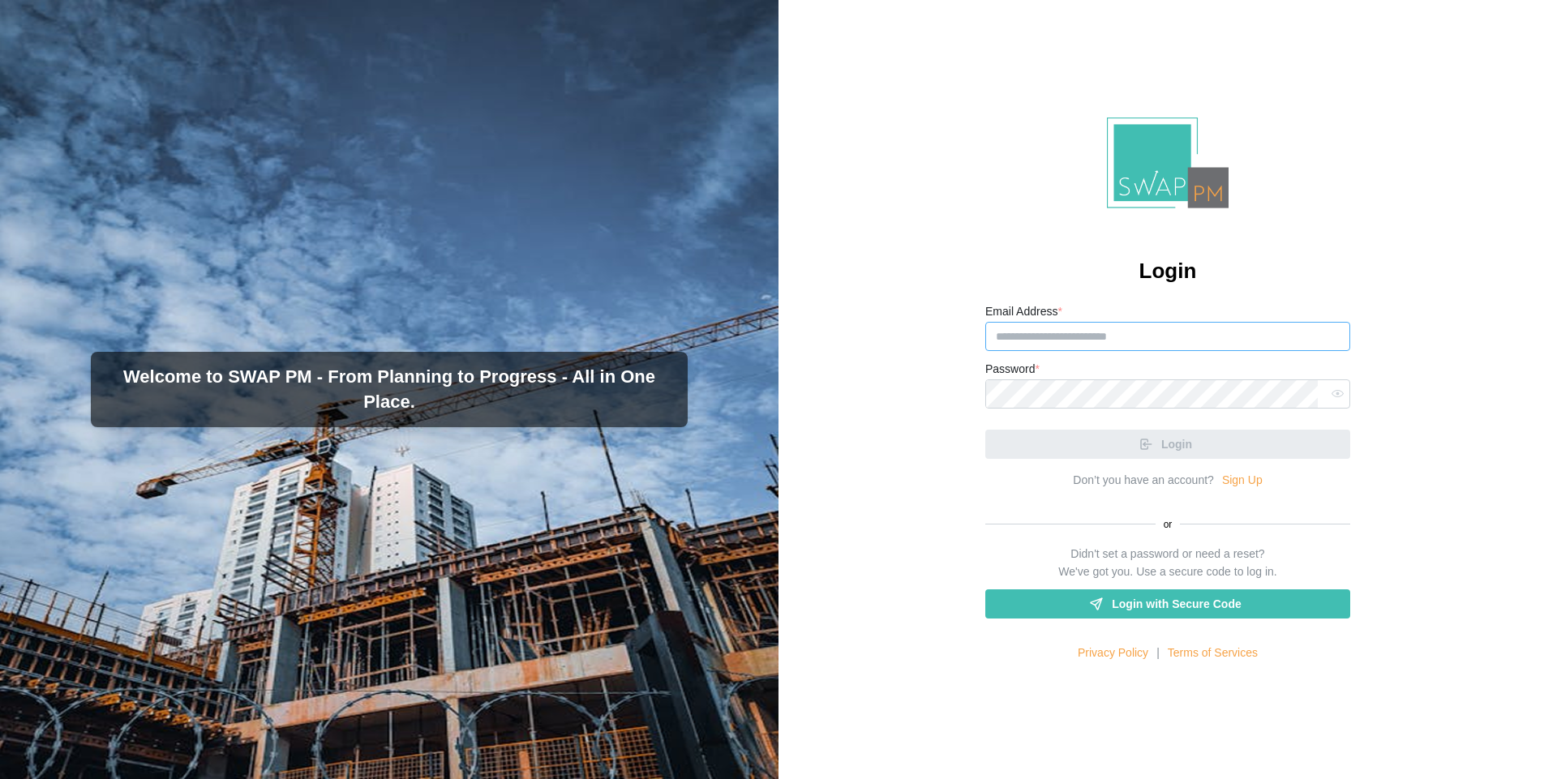
type input "**********"
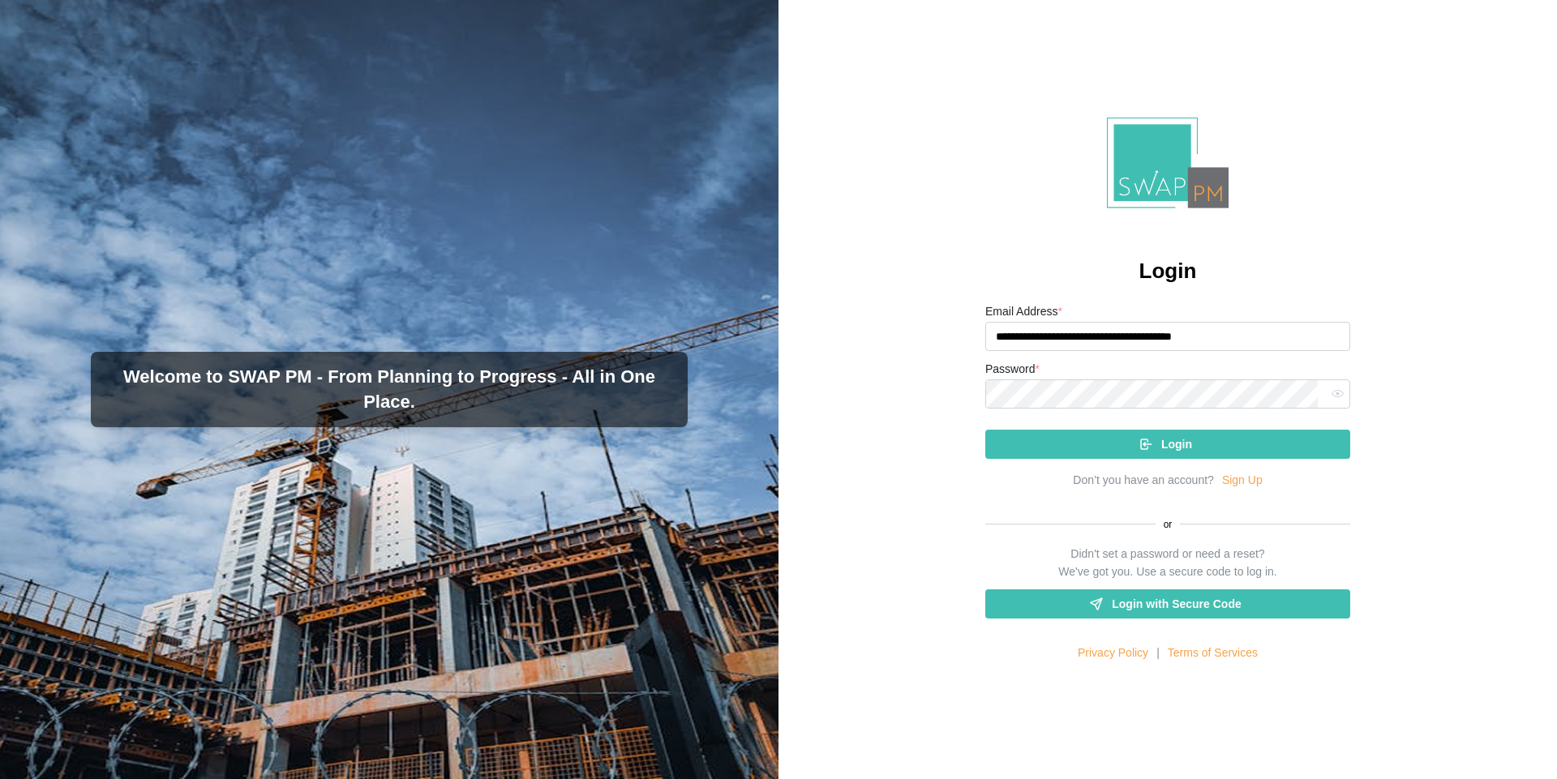
click at [1148, 599] on span "Login with Secure Code" at bounding box center [1176, 604] width 129 height 28
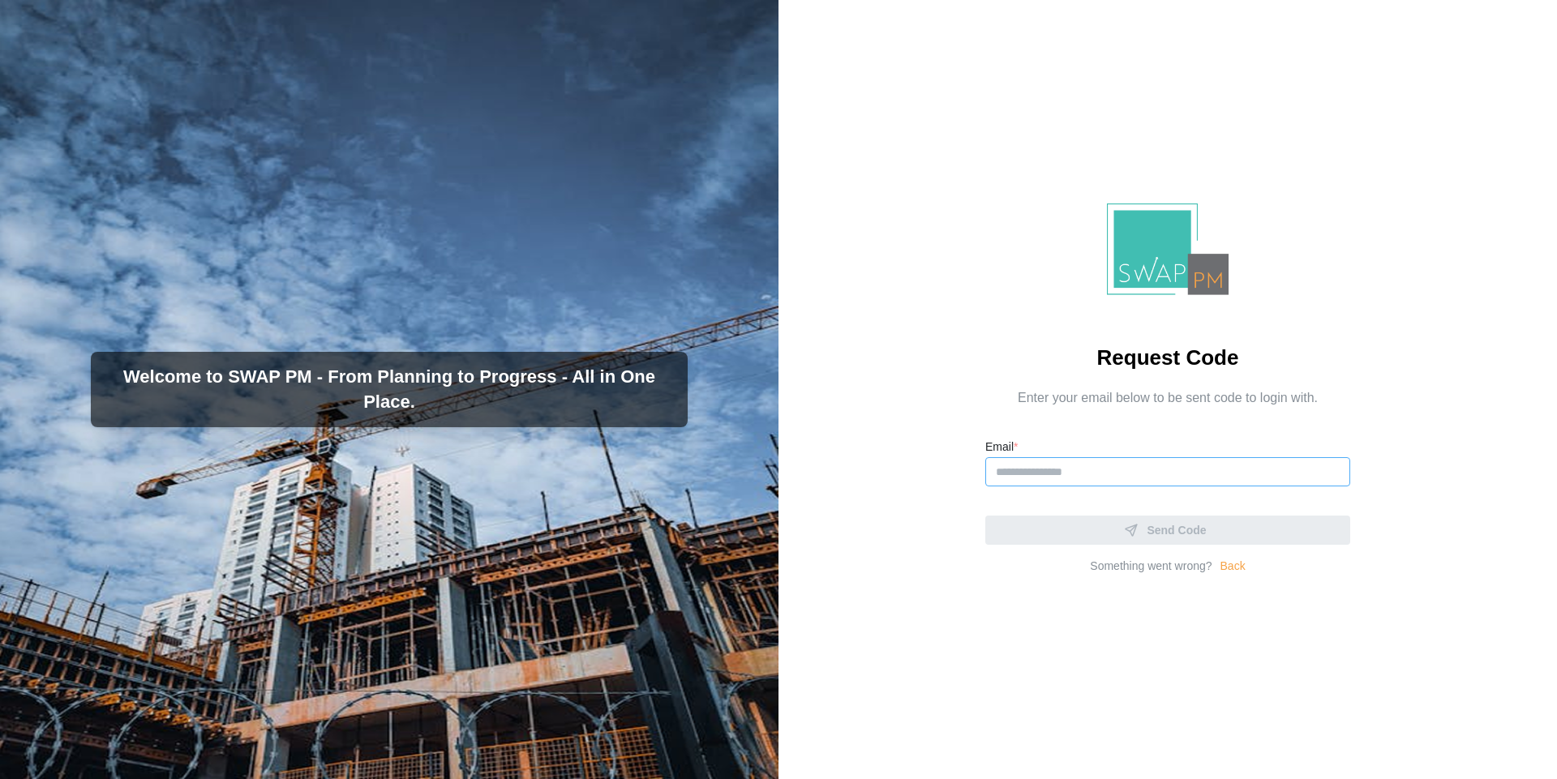
click at [1085, 484] on input "Email *" at bounding box center [1167, 471] width 365 height 29
